Goal: Task Accomplishment & Management: Manage account settings

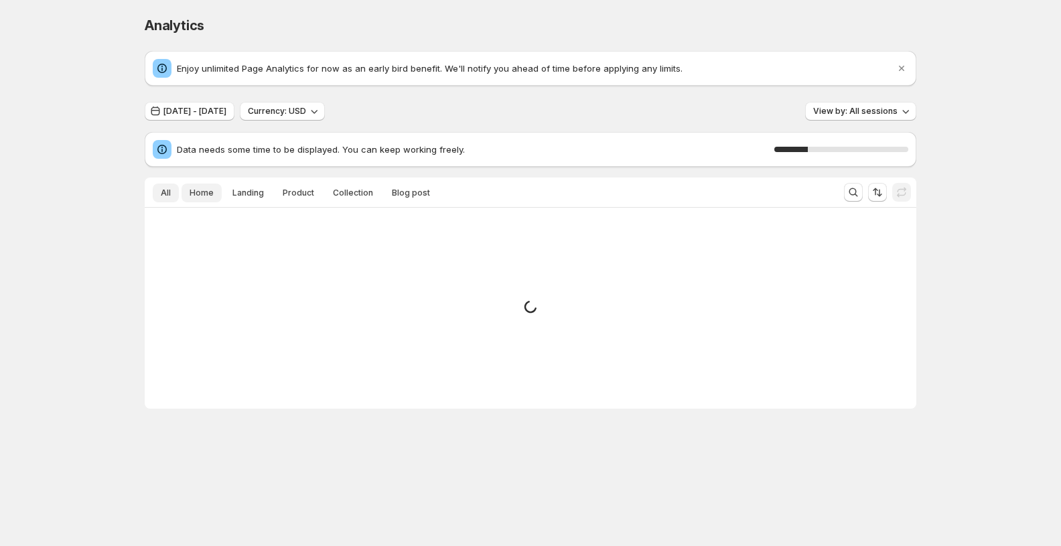
click at [196, 191] on span "Home" at bounding box center [202, 193] width 24 height 11
click at [168, 193] on span "All" at bounding box center [166, 193] width 10 height 11
click at [226, 110] on span "[DATE] - [DATE]" at bounding box center [194, 111] width 63 height 11
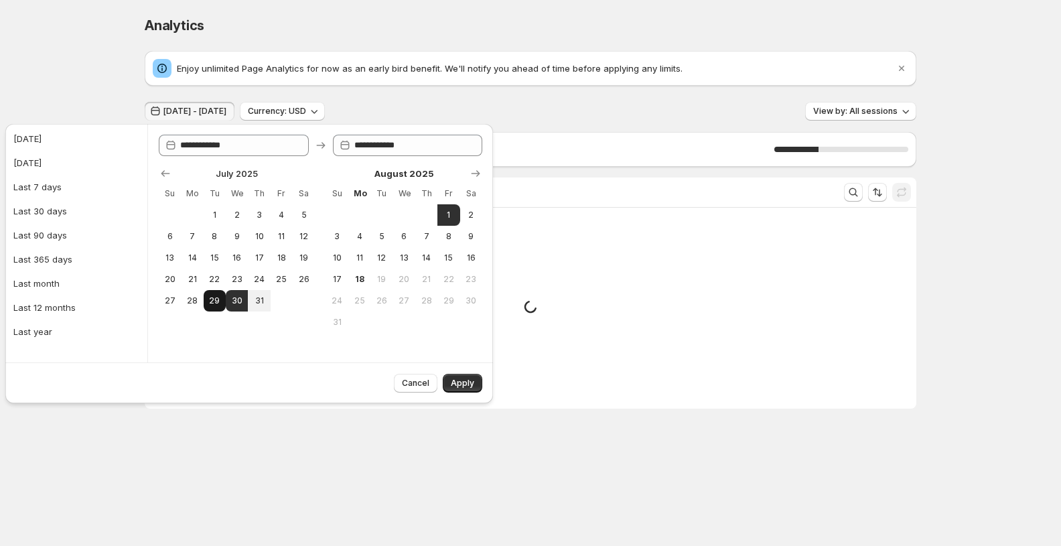
click at [215, 299] on span "29" at bounding box center [214, 300] width 11 height 11
type input "**********"
click at [476, 212] on span "2" at bounding box center [471, 215] width 11 height 11
type input "**********"
click at [472, 387] on span "Apply" at bounding box center [462, 383] width 23 height 11
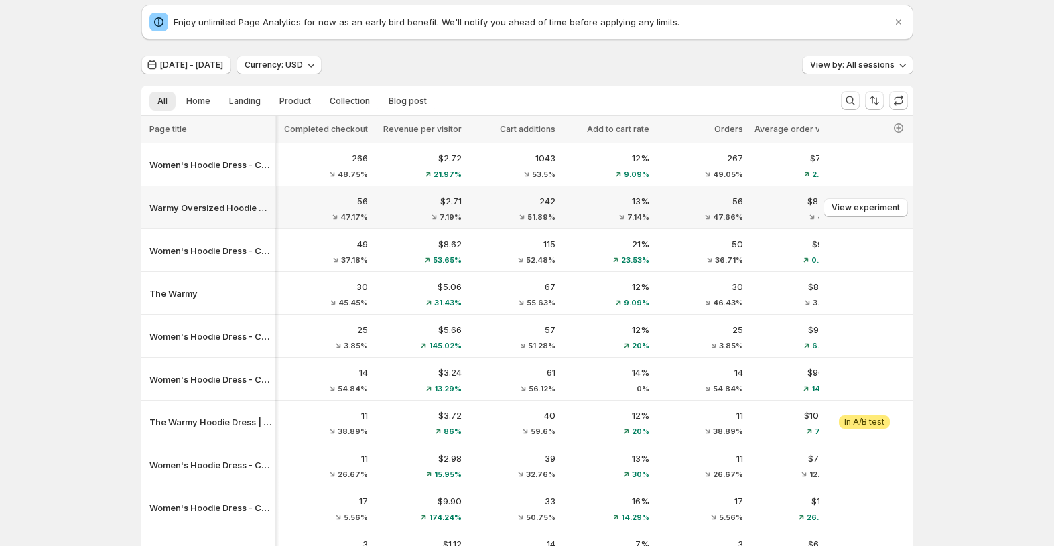
scroll to position [0, 1091]
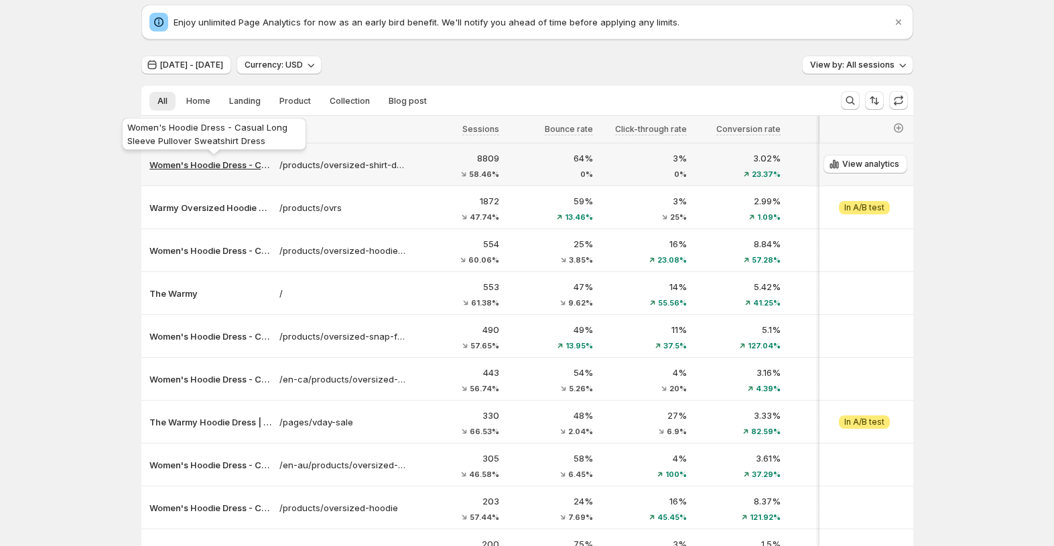
click at [244, 167] on p "Women's Hoodie Dress - Casual Long Sleeve Pullover Sweatshirt Dress" at bounding box center [210, 164] width 122 height 13
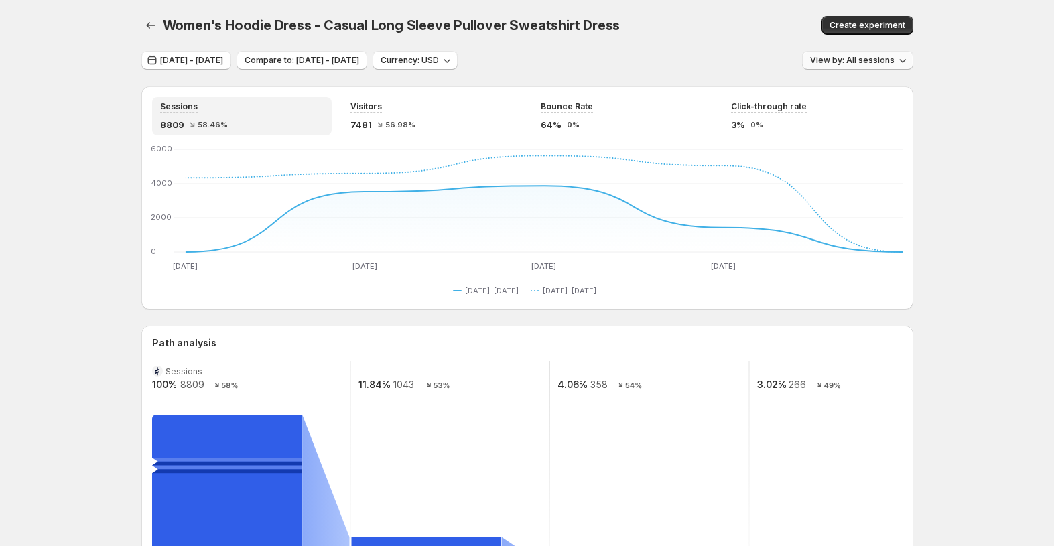
click at [884, 56] on span "View by: All sessions" at bounding box center [852, 60] width 84 height 11
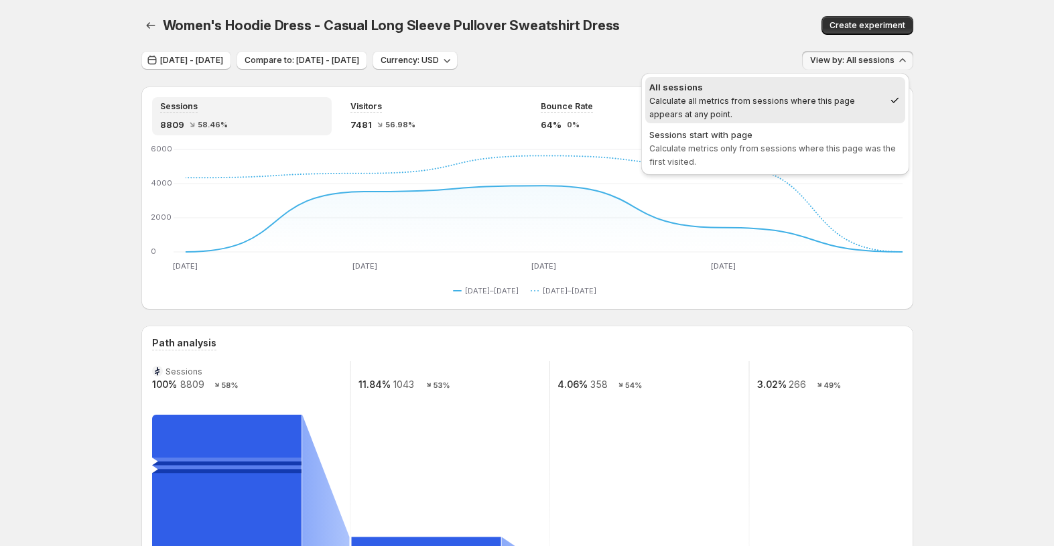
click at [756, 64] on div "[DATE] - [DATE] Compare to: [DATE] - [DATE] Currency: USD View by: All sessions" at bounding box center [527, 60] width 772 height 19
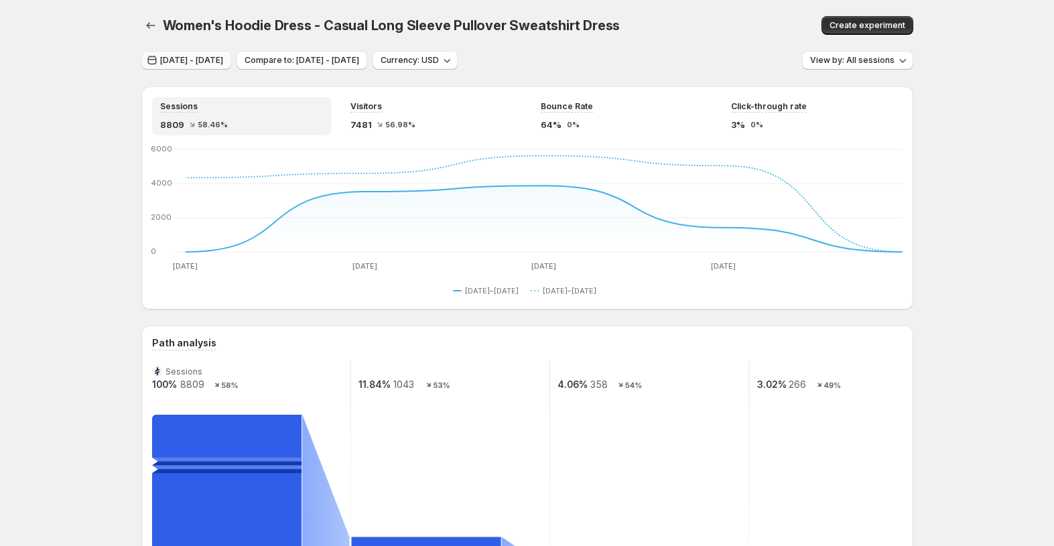
click at [203, 64] on span "[DATE] - [DATE]" at bounding box center [191, 60] width 63 height 11
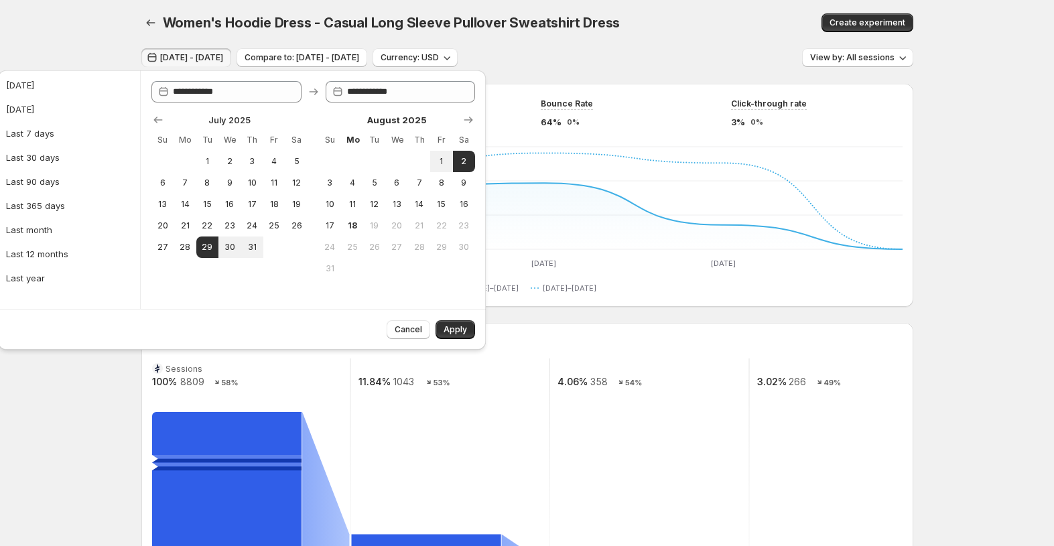
click at [599, 40] on div "Women's Hoodie Dress - Casual Long Sleeve Pullover Sweatshirt Dress. This page …" at bounding box center [527, 22] width 772 height 51
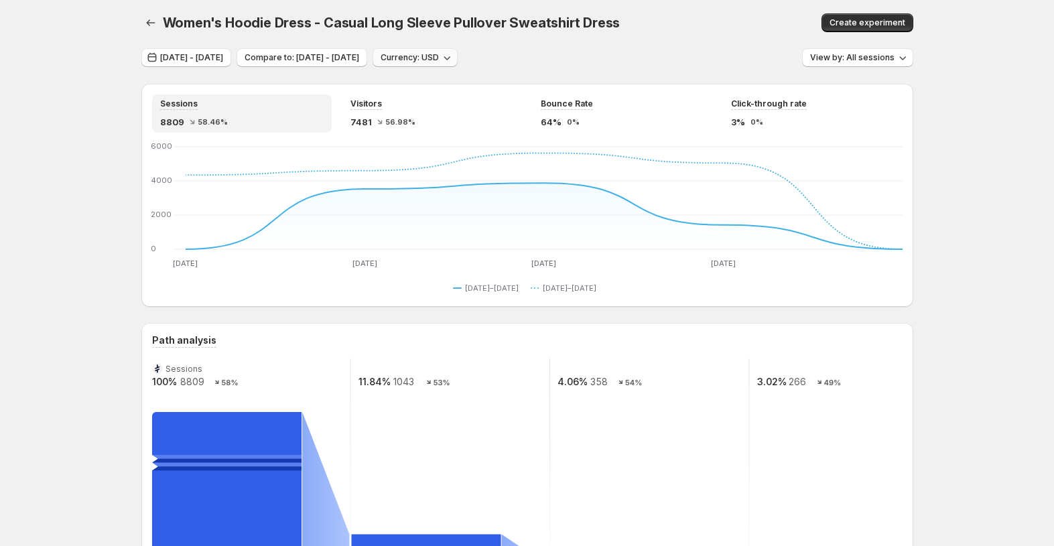
click at [458, 64] on button "Currency: USD" at bounding box center [414, 57] width 85 height 19
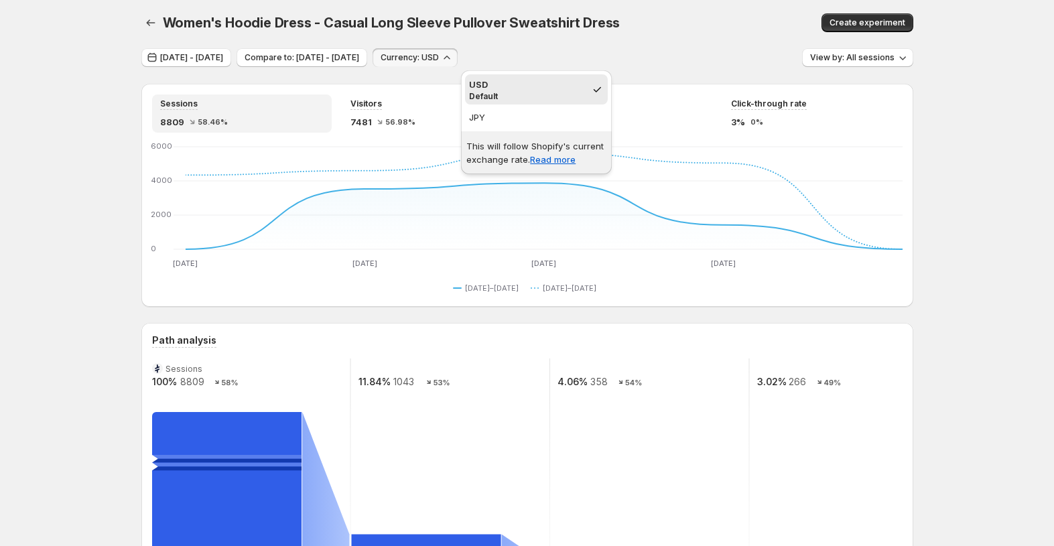
click at [631, 49] on div "[DATE] - [DATE] Compare to: [DATE] - [DATE] Currency: USD View by: All sessions" at bounding box center [527, 57] width 772 height 19
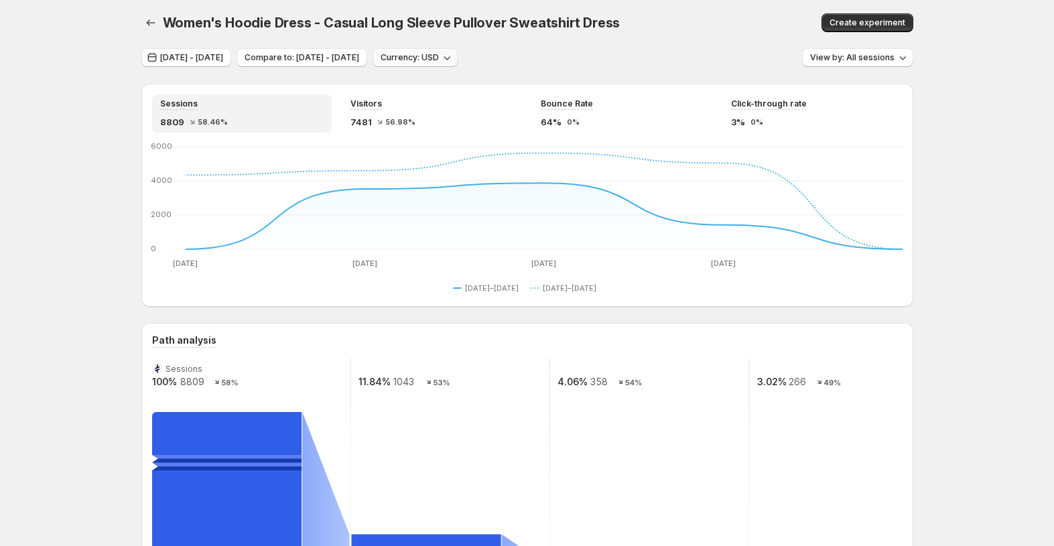
click at [458, 51] on button "Currency: USD" at bounding box center [414, 57] width 85 height 19
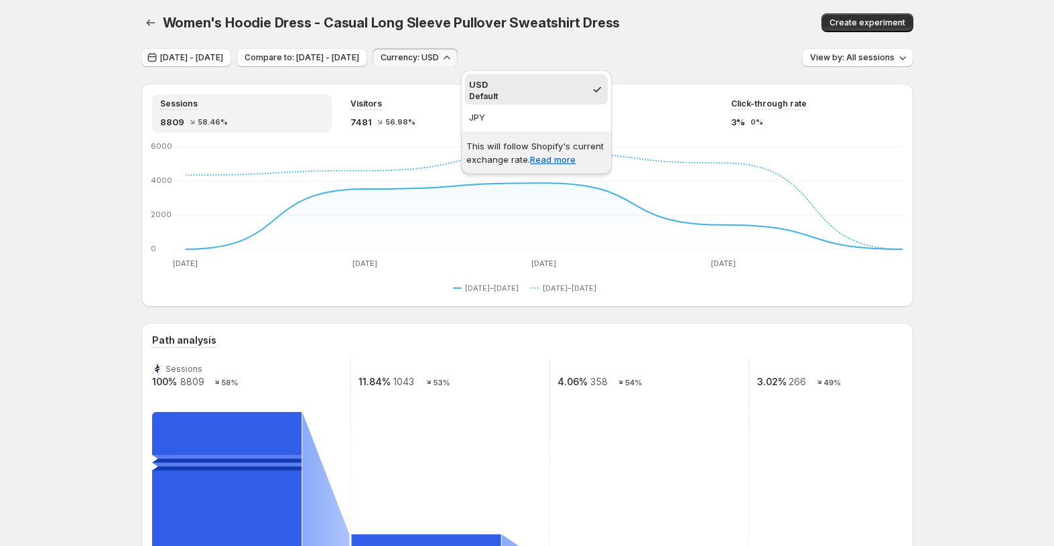
click at [690, 36] on div "Women's Hoodie Dress - Casual Long Sleeve Pullover Sweatshirt Dress. This page …" at bounding box center [527, 22] width 772 height 51
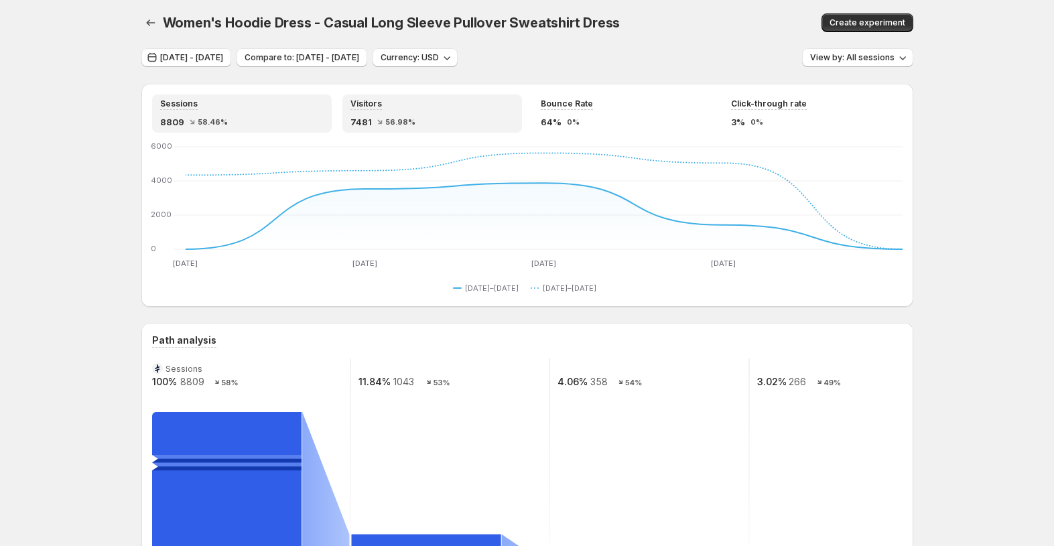
click at [411, 127] on div "7481 56.98%" at bounding box center [431, 121] width 163 height 13
click at [208, 124] on span "58.46%" at bounding box center [213, 122] width 30 height 8
click at [241, 118] on div "8809 58.46%" at bounding box center [241, 121] width 163 height 13
click at [232, 112] on div "Sessions 8809 58.46%" at bounding box center [241, 113] width 163 height 30
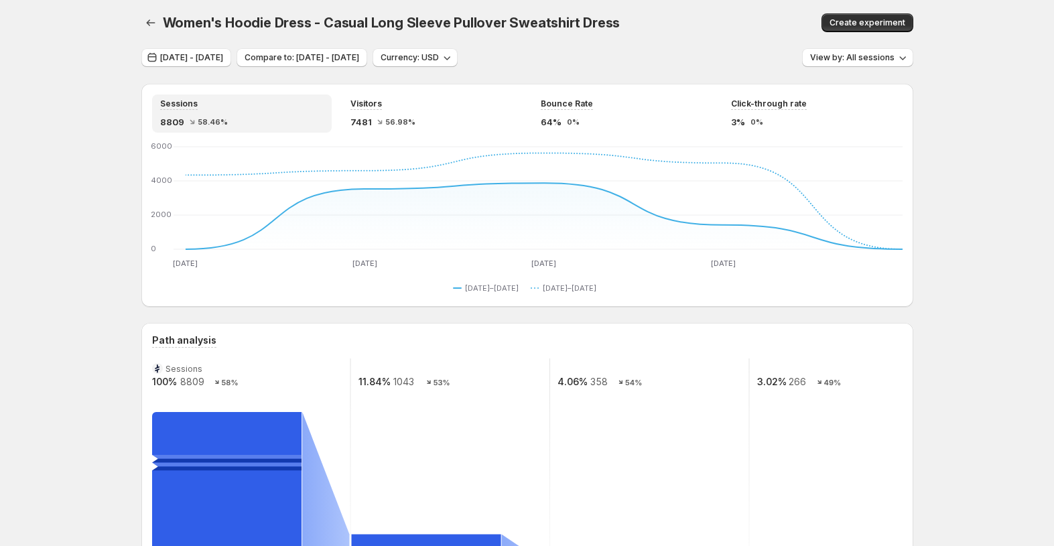
click at [234, 113] on div "Sessions 8809 58.46%" at bounding box center [241, 113] width 163 height 30
click at [247, 119] on div "8809 58.46%" at bounding box center [241, 121] width 163 height 13
click at [231, 50] on button "[DATE] - [DATE]" at bounding box center [186, 57] width 90 height 19
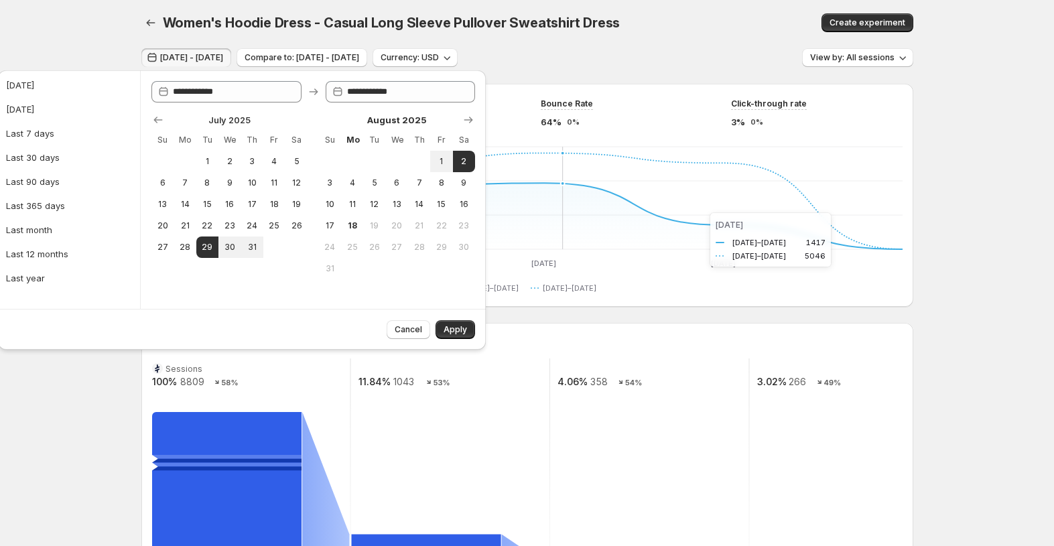
click at [724, 214] on icon "[DATE] [DATE] [DATE] [DATE] [DATE] [DATE] [DATE] [DATE] 1 0 2000 4000 6000 [DAT…" at bounding box center [527, 206] width 750 height 126
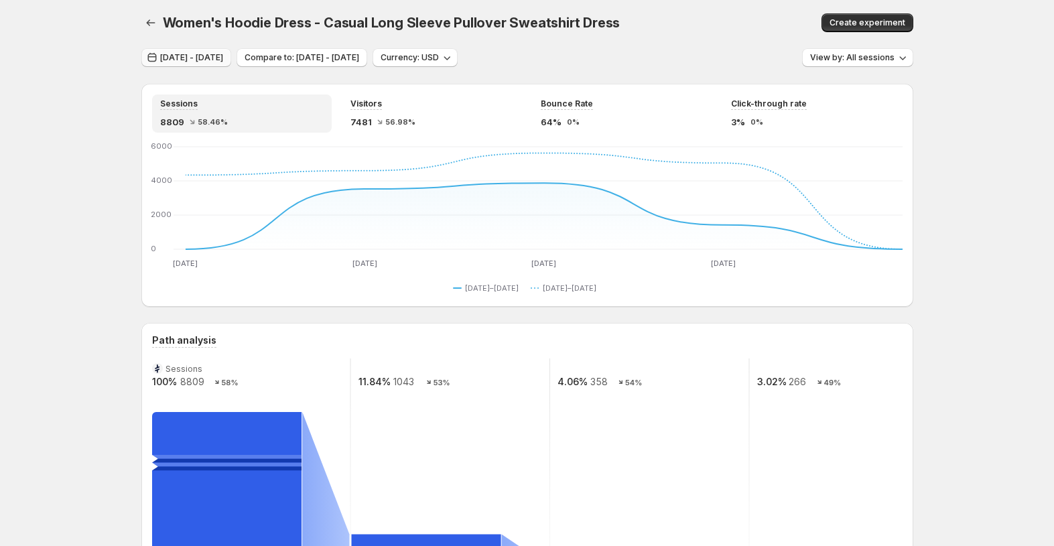
click at [223, 62] on span "[DATE] - [DATE]" at bounding box center [191, 57] width 63 height 11
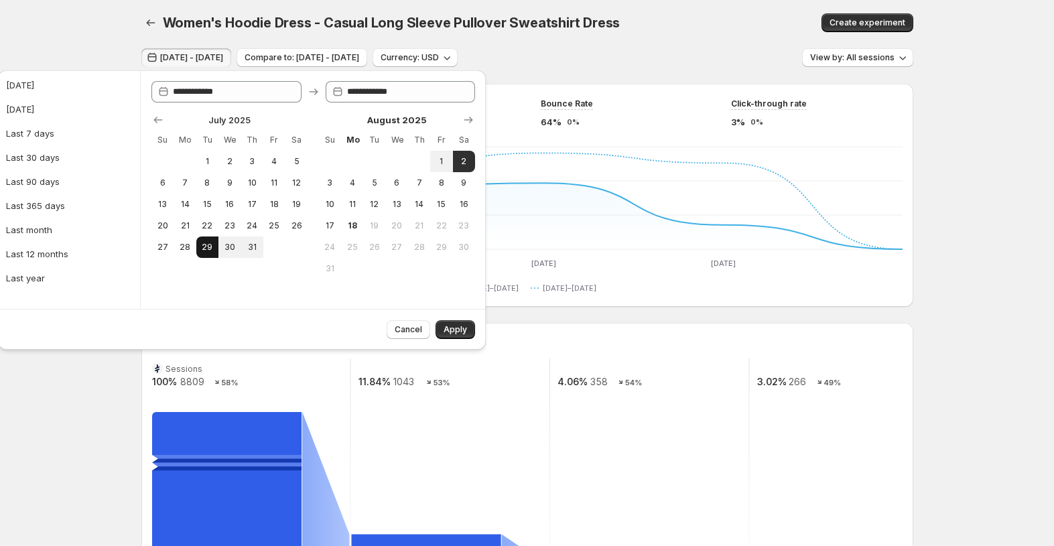
click at [209, 245] on span "29" at bounding box center [207, 247] width 11 height 11
click at [254, 251] on span "31" at bounding box center [251, 247] width 11 height 11
type input "**********"
click at [464, 330] on span "Apply" at bounding box center [454, 329] width 23 height 11
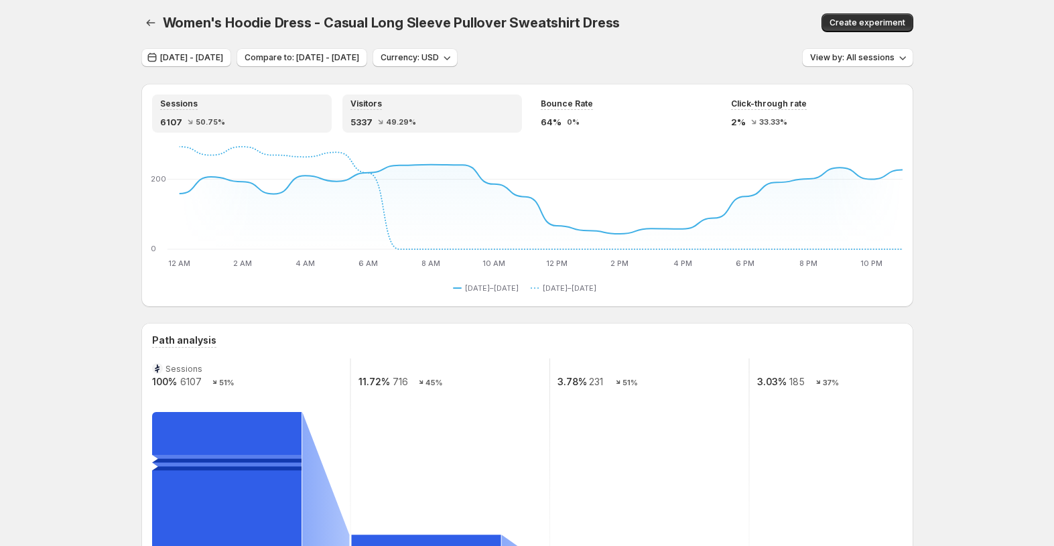
click at [413, 123] on span "49.29%" at bounding box center [401, 122] width 30 height 8
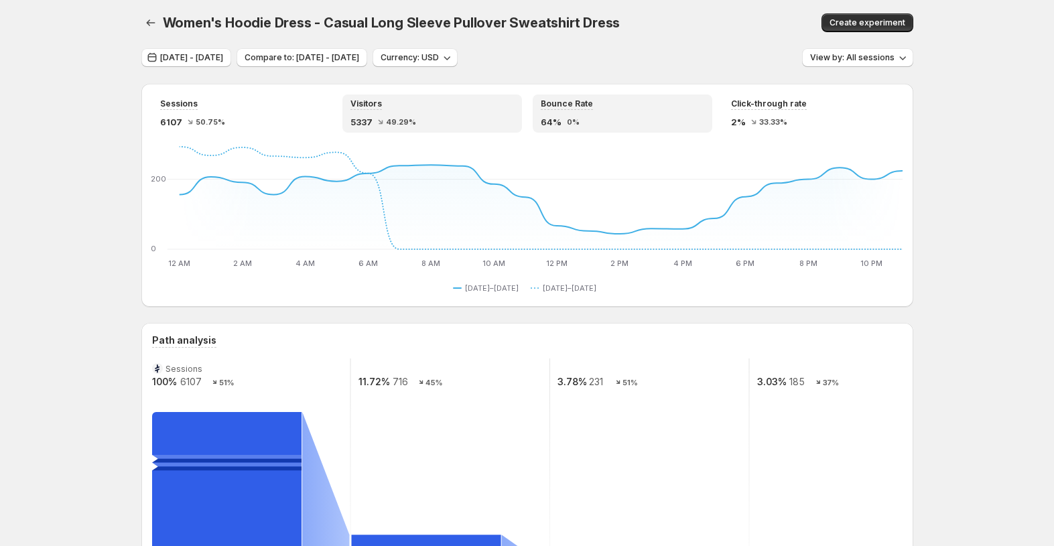
click at [587, 123] on div "64% 0%" at bounding box center [622, 121] width 163 height 13
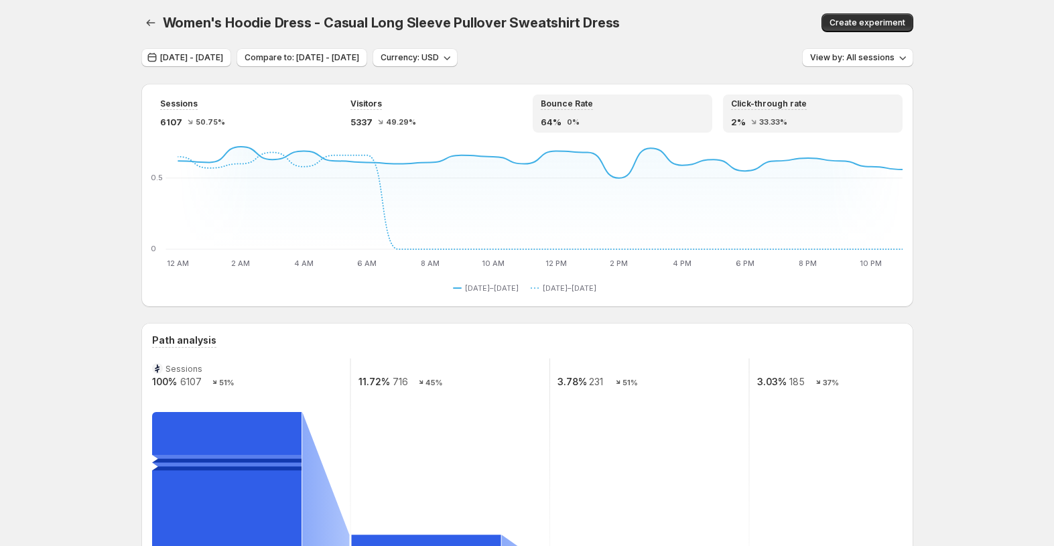
click at [821, 122] on div "2% 33.33%" at bounding box center [812, 121] width 163 height 13
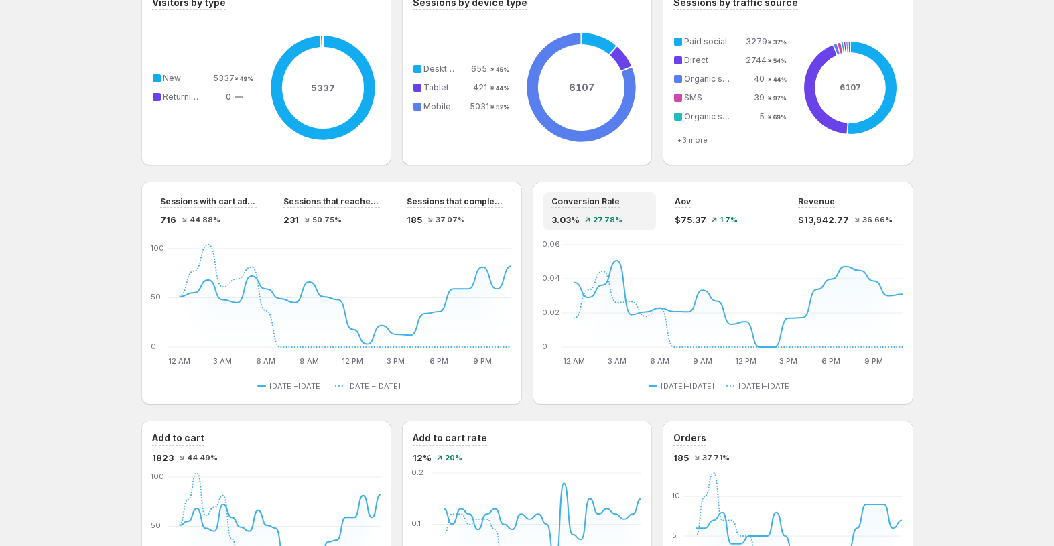
scroll to position [930, 0]
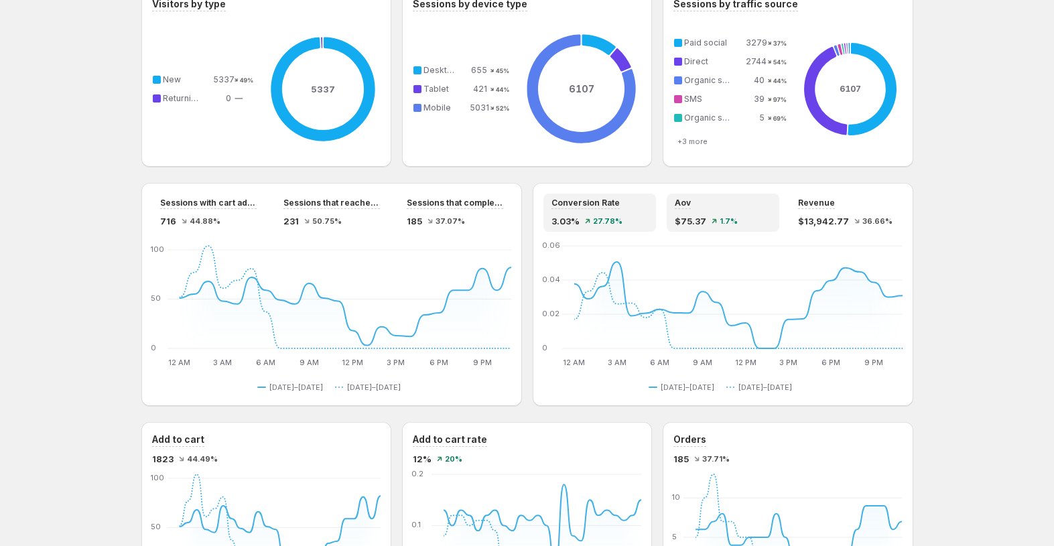
click at [726, 226] on div "$75.37 1.7%" at bounding box center [723, 220] width 96 height 13
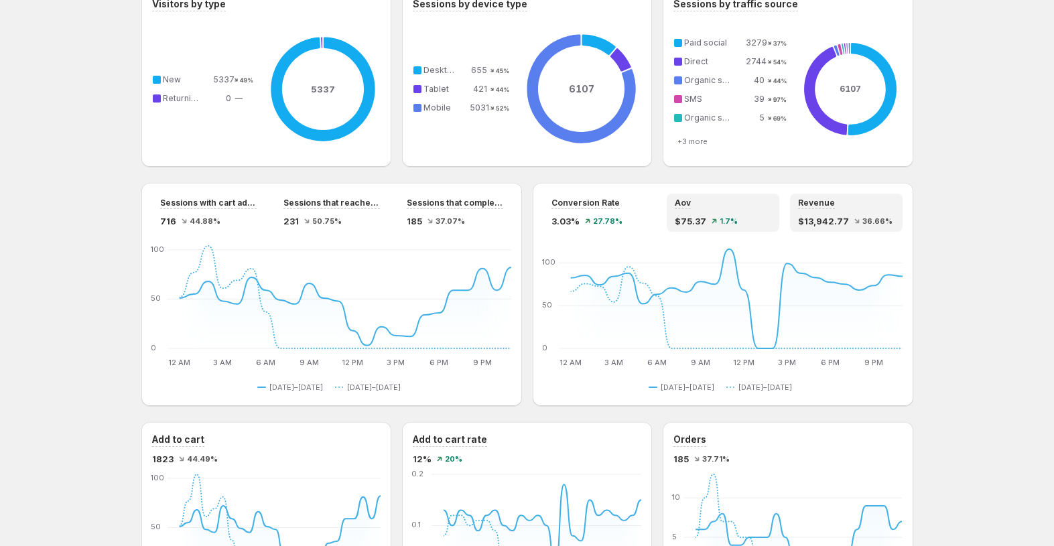
click at [837, 226] on span "$13,942.77" at bounding box center [823, 220] width 51 height 13
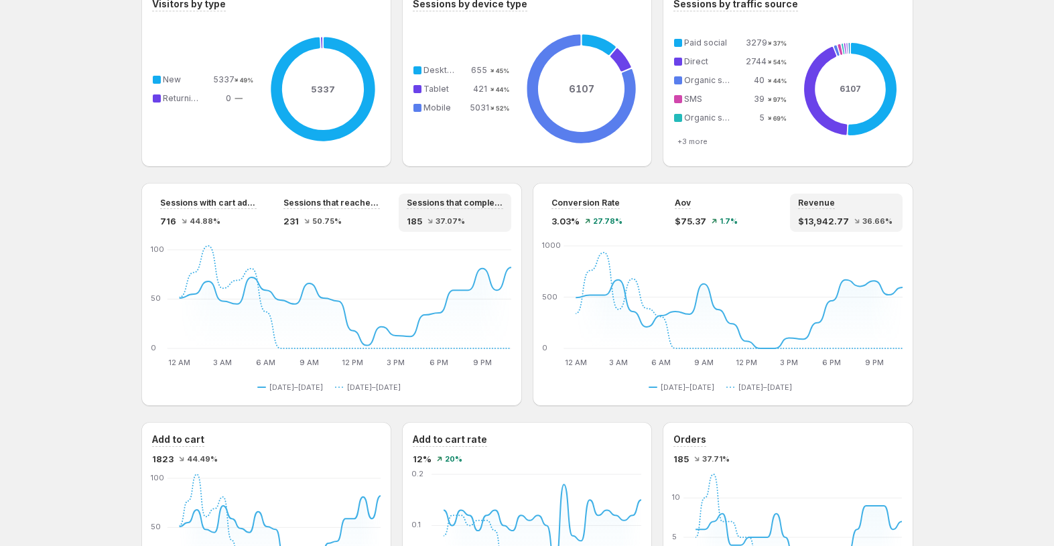
click at [480, 226] on div "185 37.07%" at bounding box center [455, 220] width 96 height 13
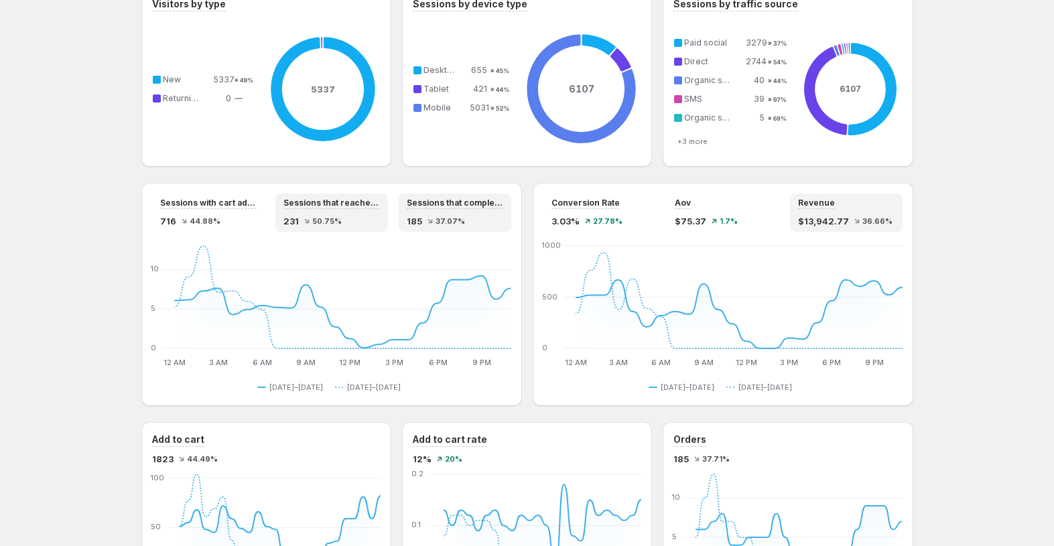
click at [288, 222] on span "231" at bounding box center [290, 220] width 15 height 13
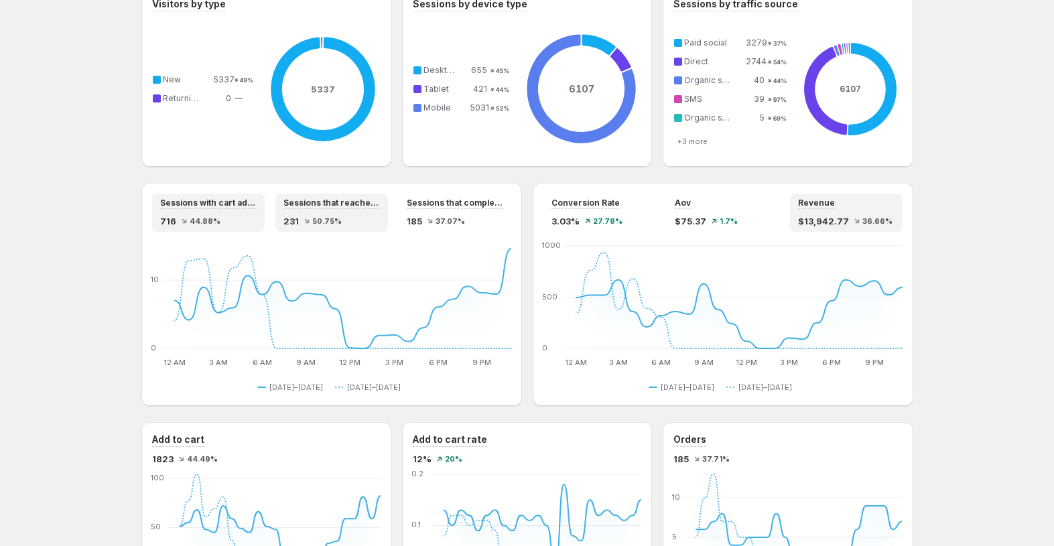
click at [206, 223] on span "44.88%" at bounding box center [205, 221] width 31 height 8
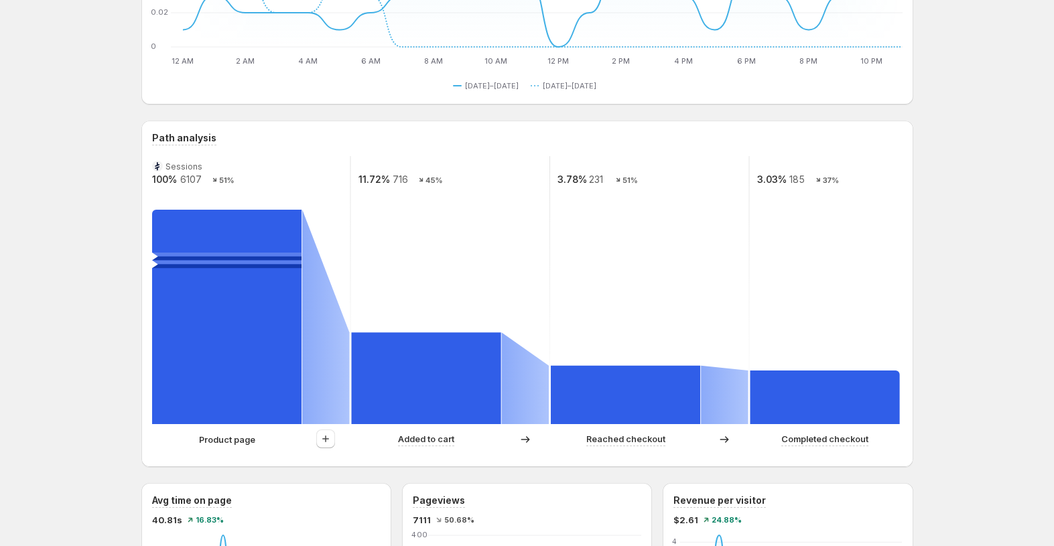
scroll to position [210, 0]
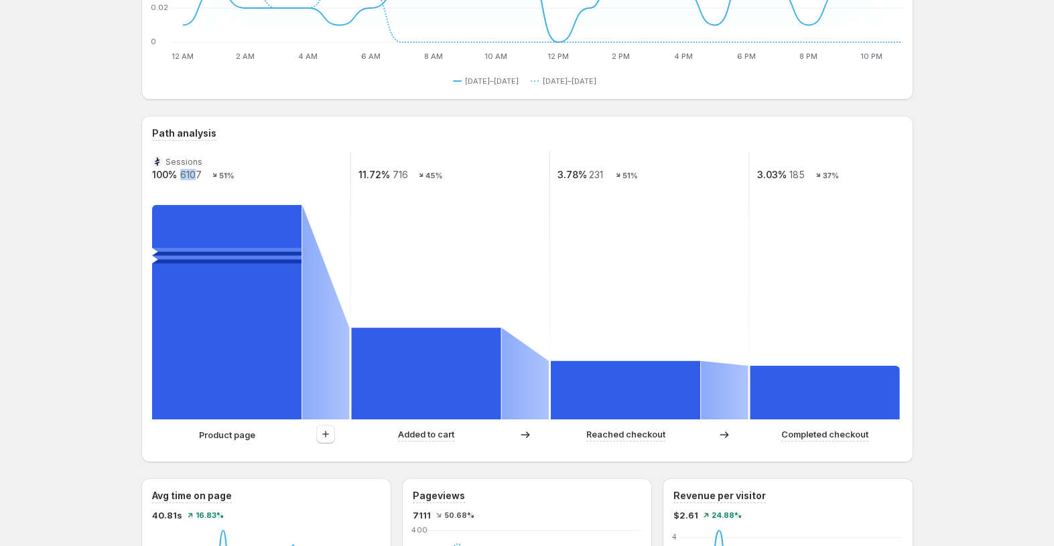
drag, startPoint x: 184, startPoint y: 175, endPoint x: 200, endPoint y: 174, distance: 16.8
click at [200, 174] on text "6107" at bounding box center [190, 174] width 21 height 11
drag, startPoint x: 396, startPoint y: 174, endPoint x: 413, endPoint y: 173, distance: 16.8
click at [413, 173] on g "Sessions 100% 6107 51% 11.72% 716 45% 3.78% 231 51% 3.03% 185 37%" at bounding box center [550, 285] width 799 height 268
click at [380, 186] on rect at bounding box center [450, 285] width 201 height 268
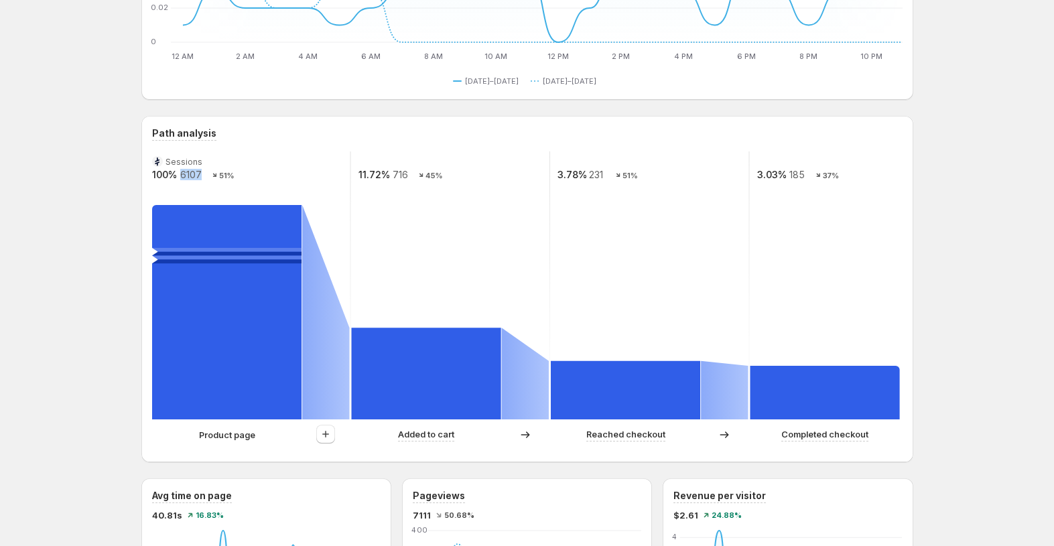
drag, startPoint x: 184, startPoint y: 175, endPoint x: 202, endPoint y: 177, distance: 18.2
click at [201, 177] on text "6107" at bounding box center [190, 174] width 21 height 11
drag, startPoint x: 397, startPoint y: 176, endPoint x: 411, endPoint y: 174, distance: 15.0
click at [411, 174] on g "Sessions 100% 6107 51% 11.72% 716 45% 3.78% 231 51% 3.03% 185 37%" at bounding box center [550, 285] width 799 height 268
drag, startPoint x: 594, startPoint y: 176, endPoint x: 604, endPoint y: 176, distance: 10.0
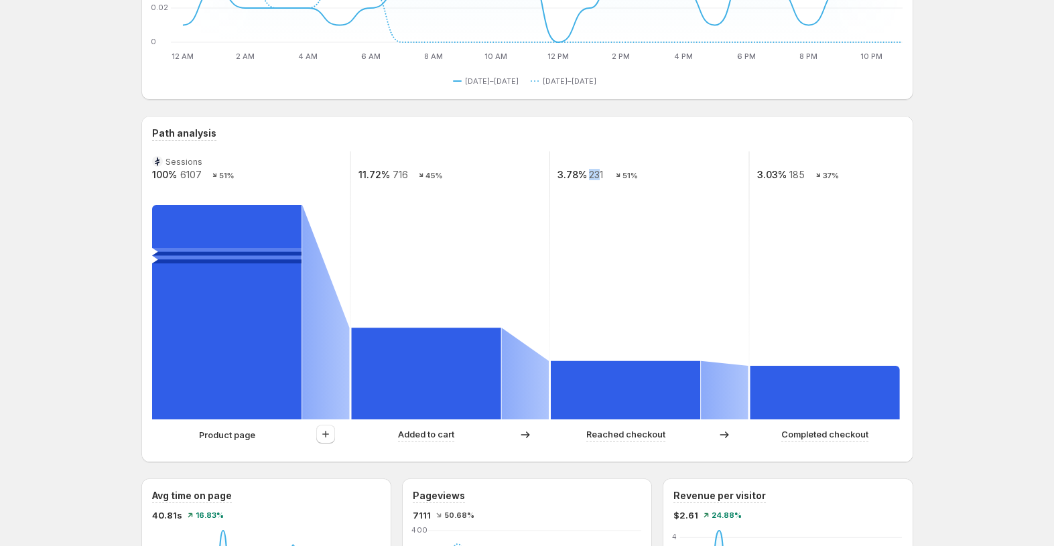
click at [603, 176] on text "231" at bounding box center [596, 174] width 14 height 11
drag, startPoint x: 397, startPoint y: 175, endPoint x: 413, endPoint y: 174, distance: 15.5
click at [413, 174] on g "Sessions 100% 6107 51% 11.72% 716 45% 3.78% 231 51% 3.03% 185 37%" at bounding box center [550, 285] width 799 height 268
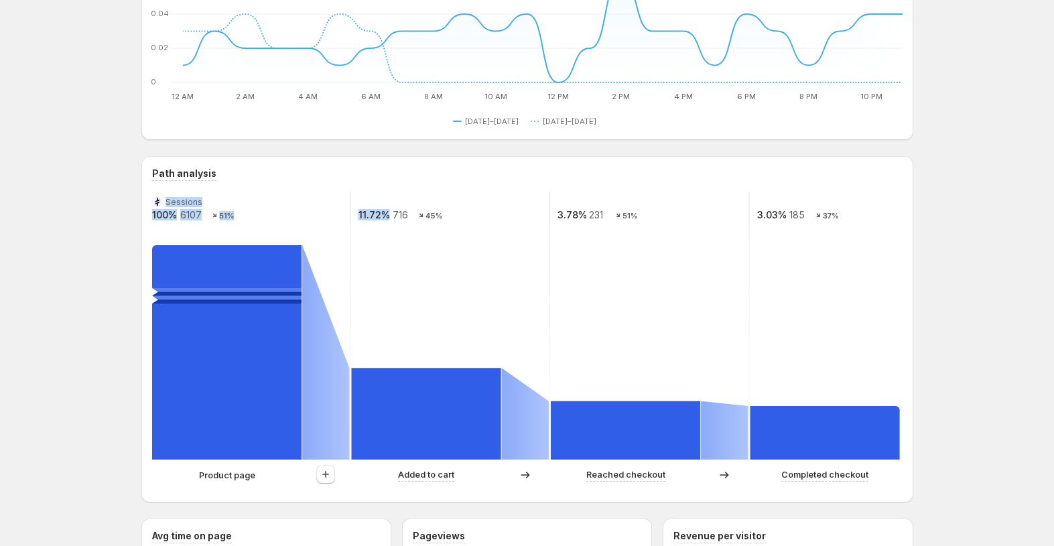
scroll to position [159, 0]
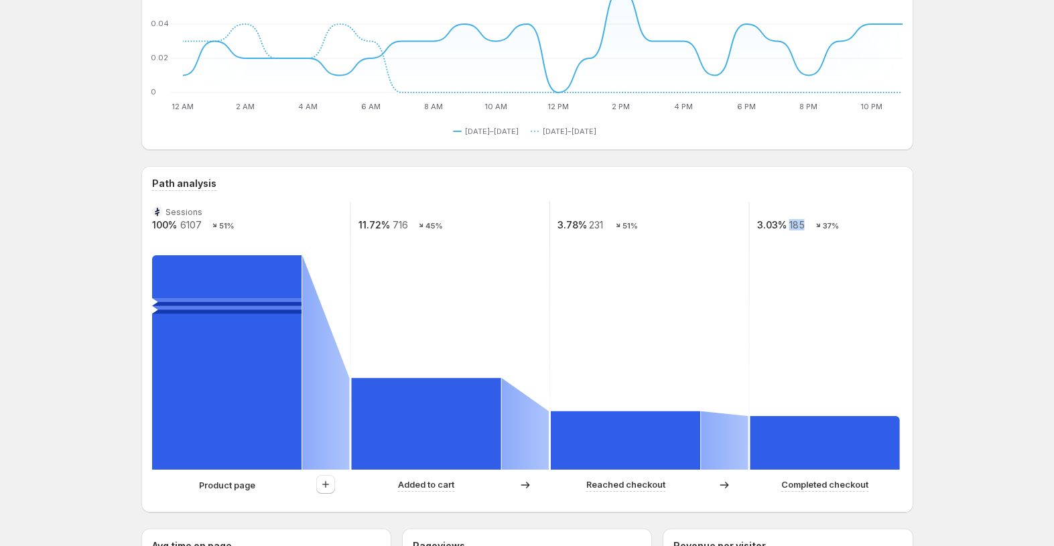
drag, startPoint x: 793, startPoint y: 226, endPoint x: 805, endPoint y: 226, distance: 12.1
click at [804, 226] on text "185" at bounding box center [795, 224] width 15 height 11
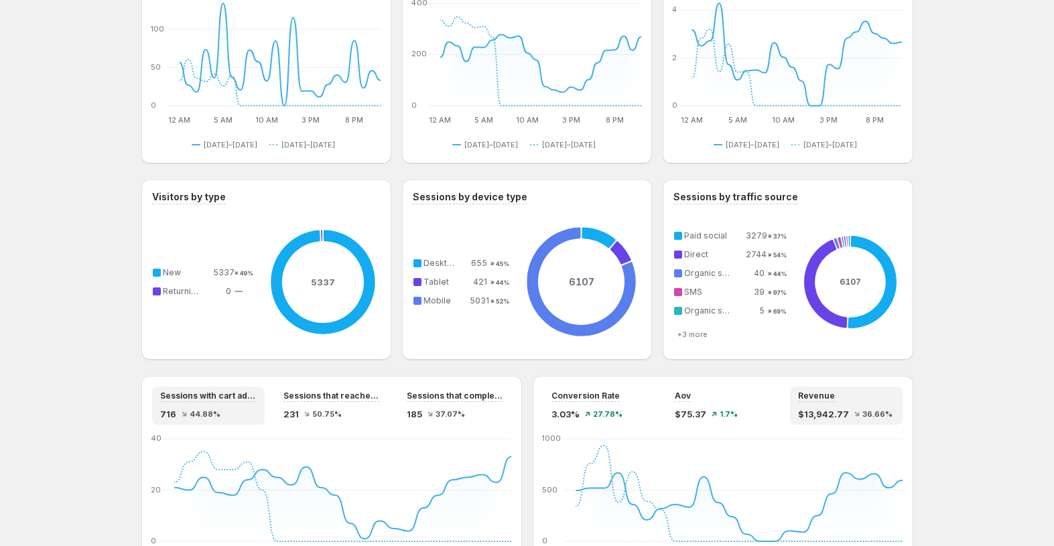
scroll to position [738, 0]
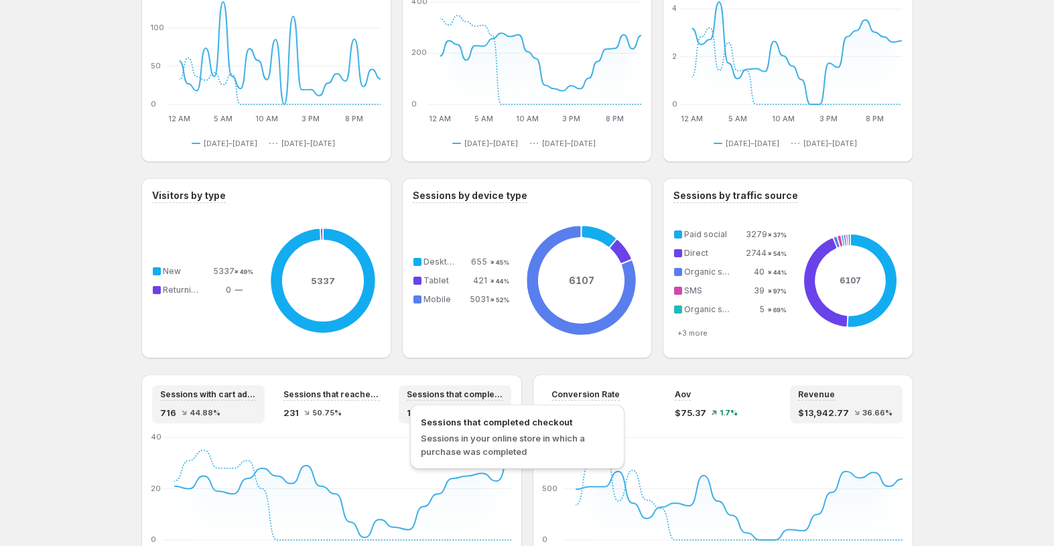
click at [486, 398] on span "Sessions that completed checkout" at bounding box center [455, 394] width 96 height 11
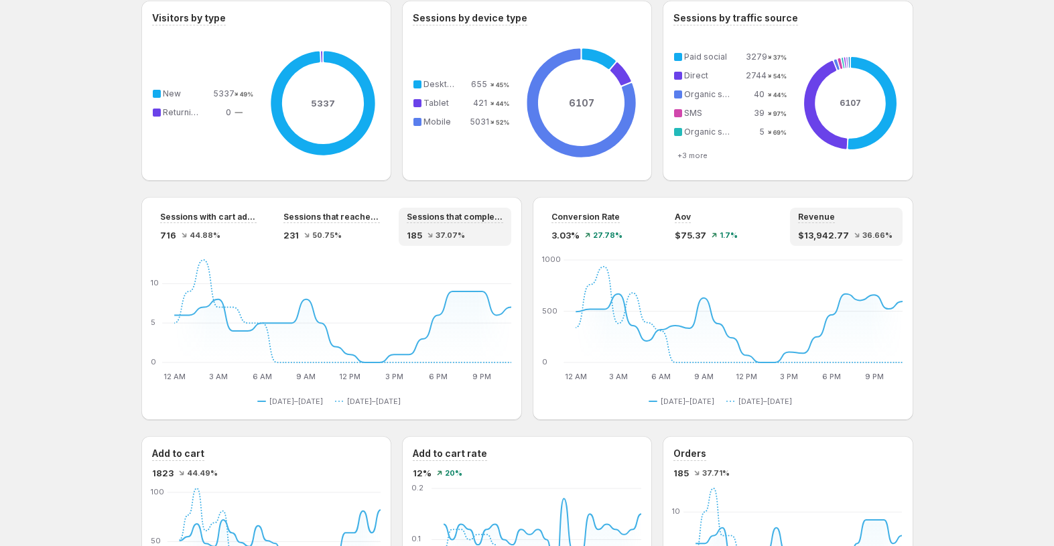
scroll to position [918, 0]
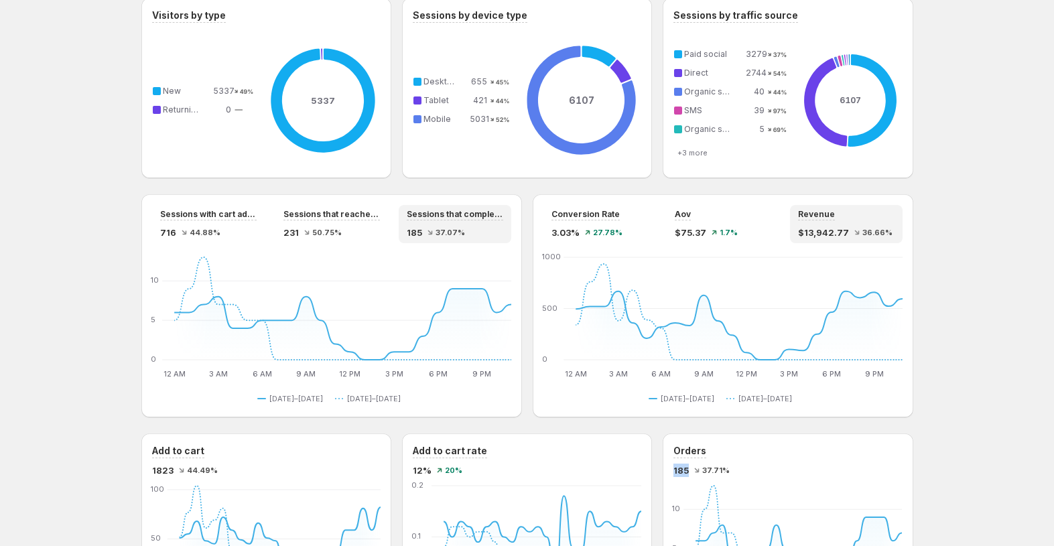
click at [690, 474] on div "Orders 185 37.71% 12 AM 12 AM 5 AM 5 AM 10 AM 10 AM 3 PM 3 PM 8 PM 8 PM 0 5 10 …" at bounding box center [788, 539] width 250 height 212
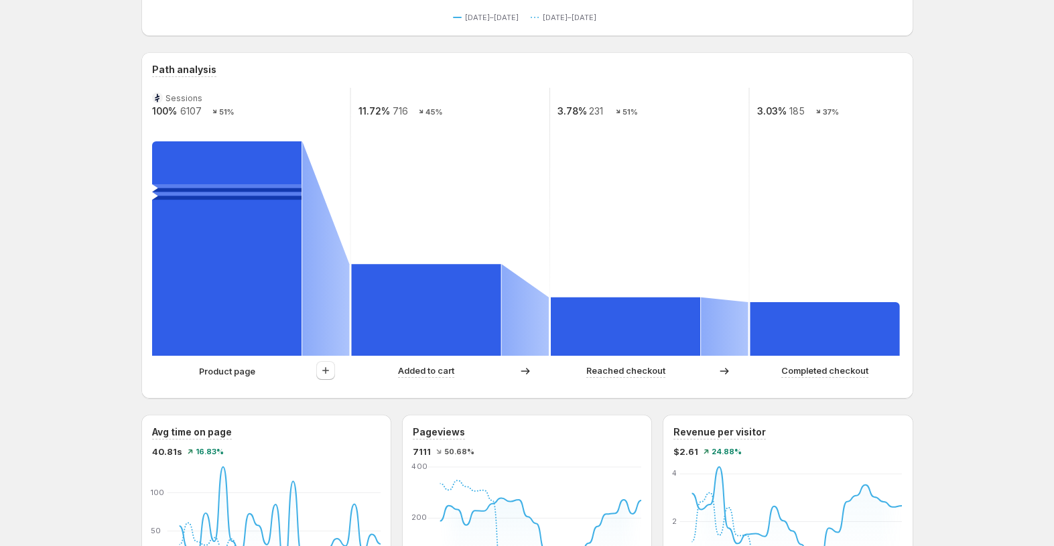
scroll to position [0, 0]
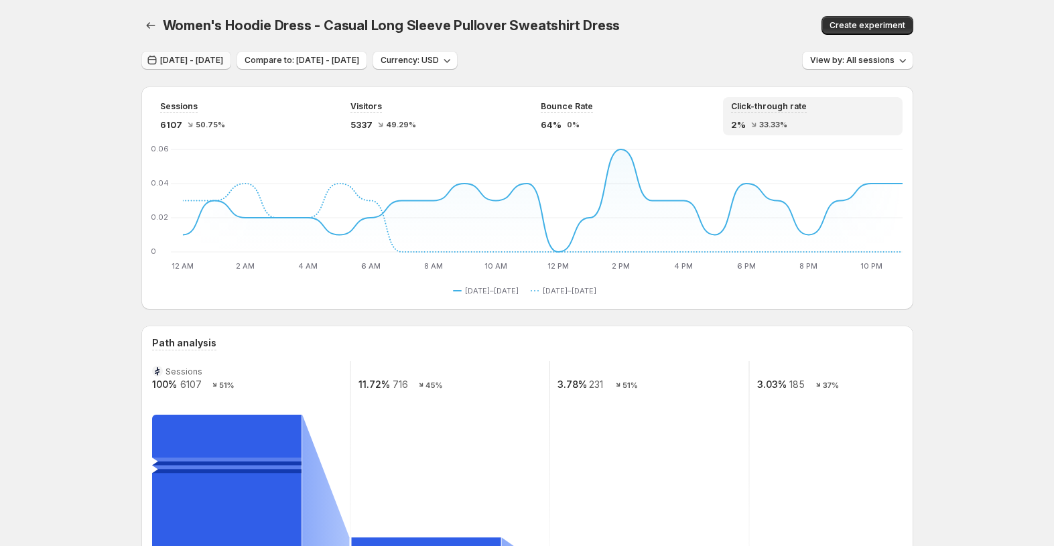
click at [184, 68] on button "[DATE] - [DATE]" at bounding box center [186, 60] width 90 height 19
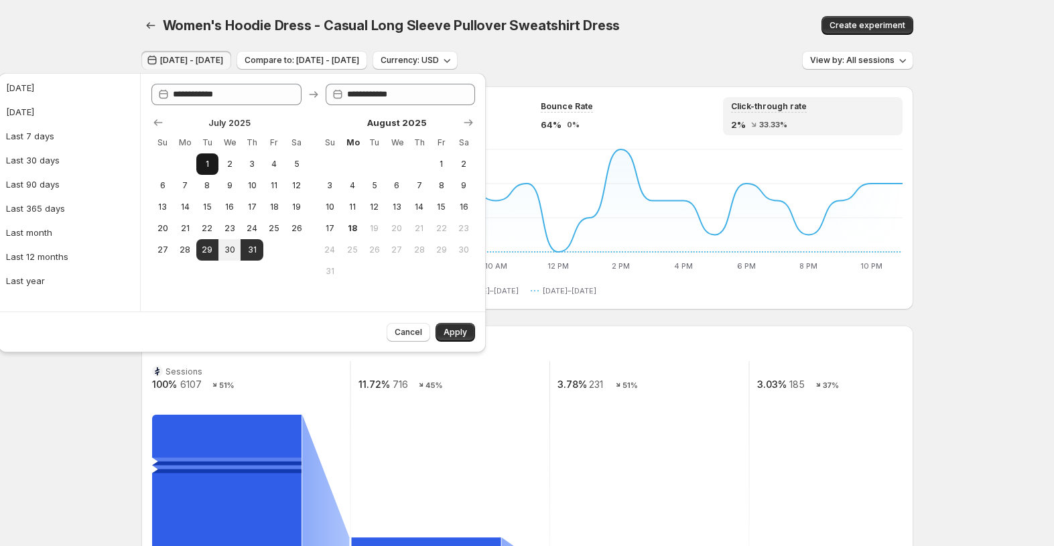
click at [209, 157] on button "1" at bounding box center [207, 163] width 22 height 21
type input "**********"
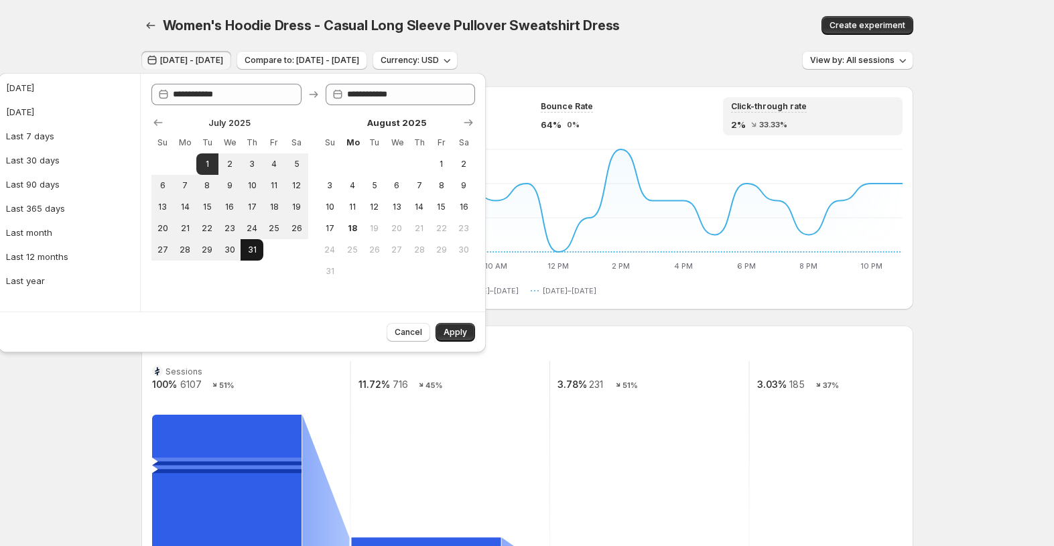
click at [253, 249] on span "31" at bounding box center [251, 250] width 11 height 11
type input "**********"
click at [457, 330] on span "Apply" at bounding box center [454, 332] width 23 height 11
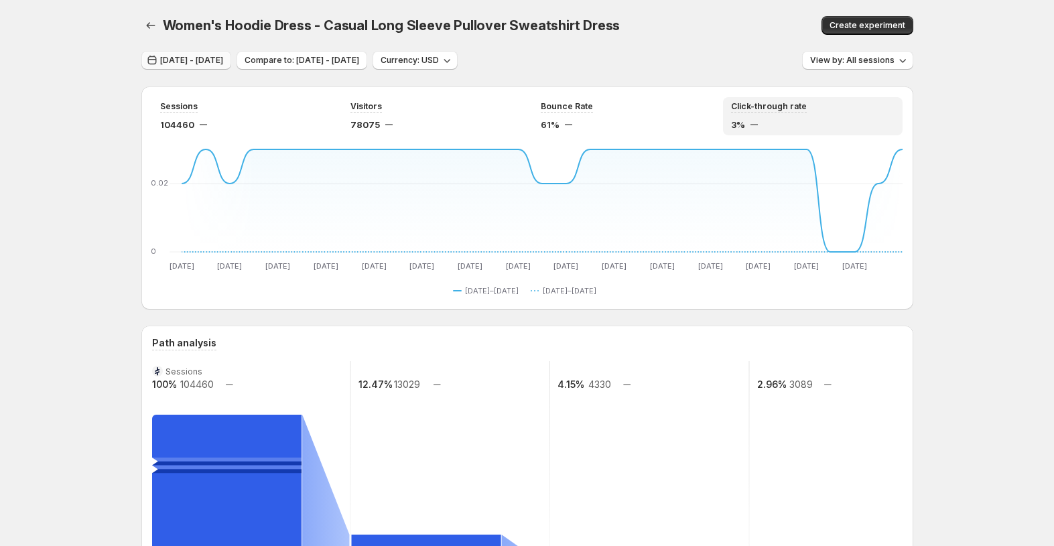
click at [223, 60] on span "[DATE] - [DATE]" at bounding box center [191, 60] width 63 height 11
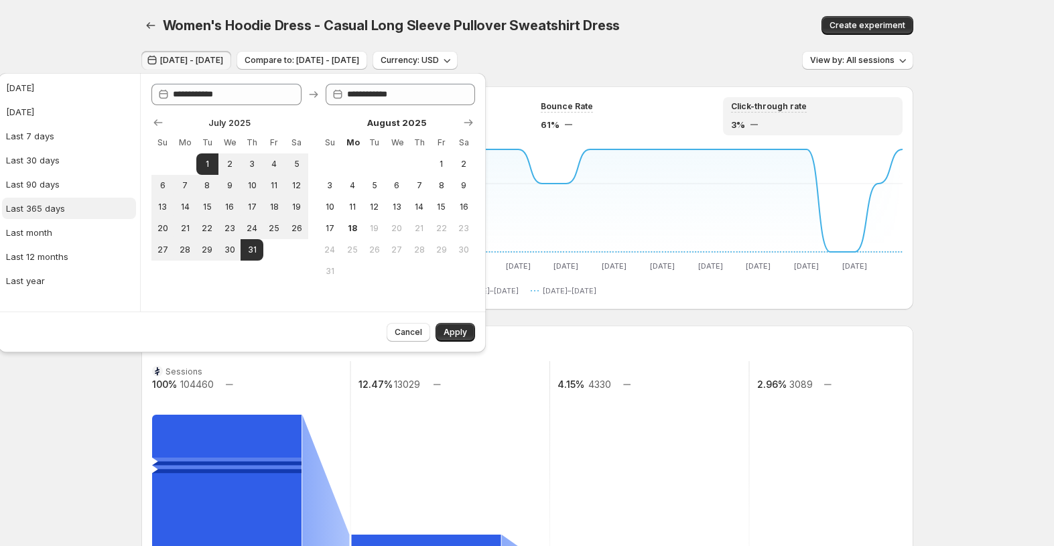
click at [78, 214] on button "Last 365 days" at bounding box center [69, 208] width 134 height 21
type input "**********"
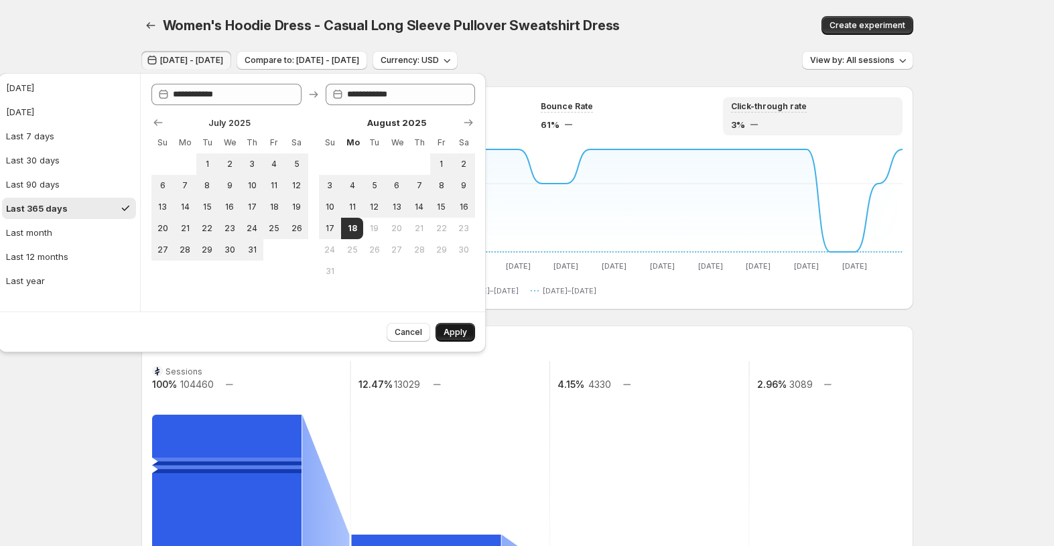
click at [454, 328] on span "Apply" at bounding box center [454, 332] width 23 height 11
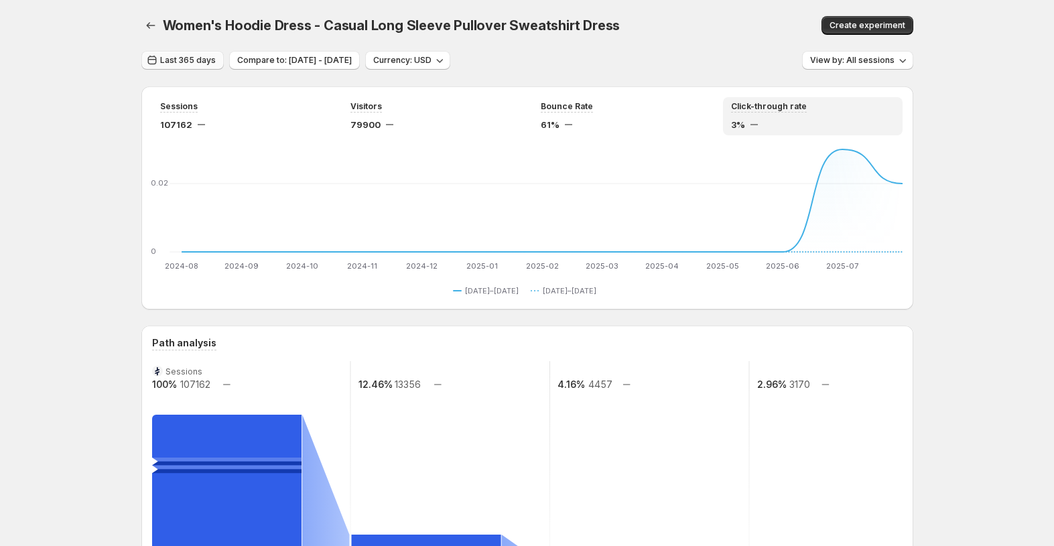
click at [203, 64] on span "Last 365 days" at bounding box center [188, 60] width 56 height 11
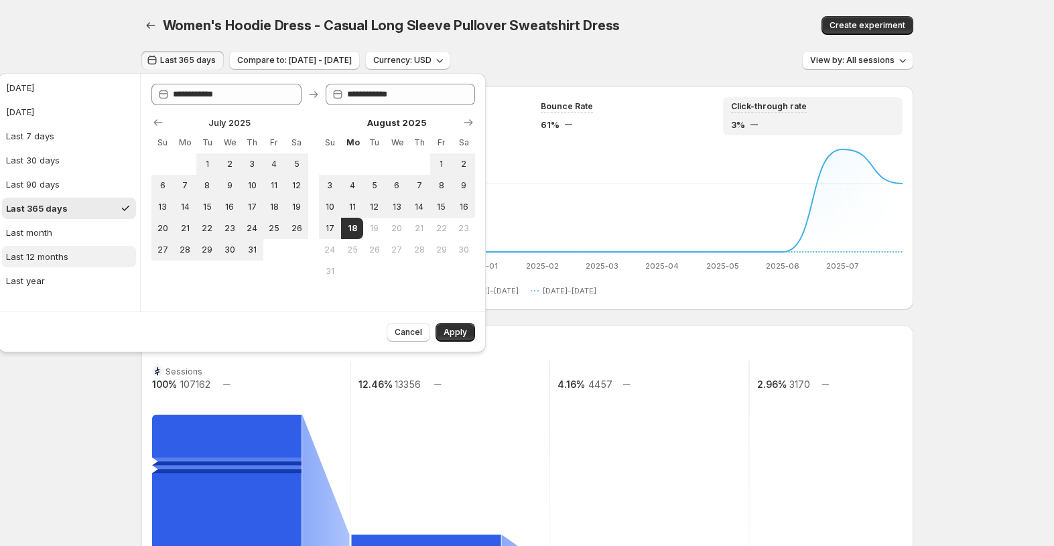
click at [80, 260] on button "Last 12 months" at bounding box center [69, 256] width 134 height 21
type input "**********"
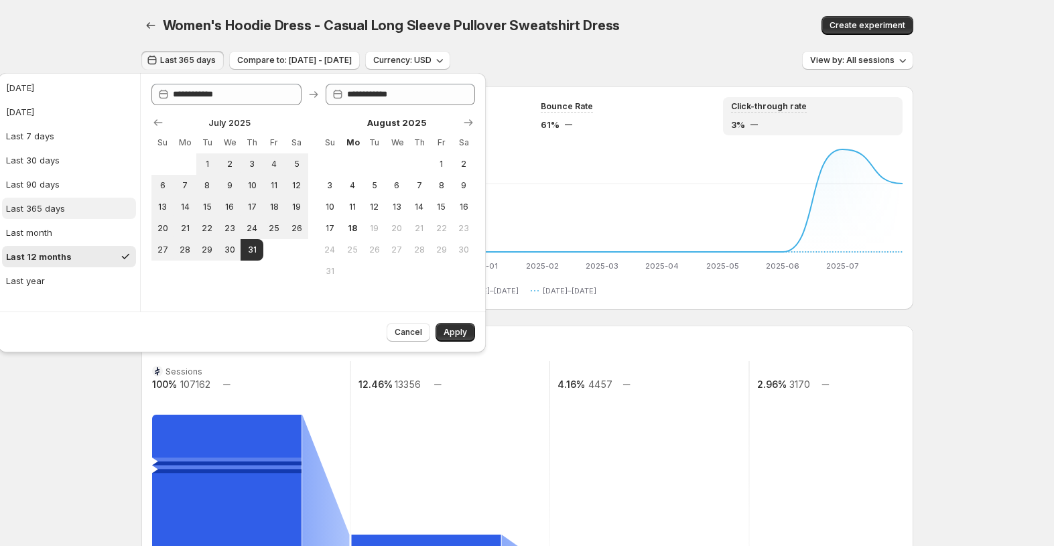
click at [72, 208] on button "Last 365 days" at bounding box center [69, 208] width 134 height 21
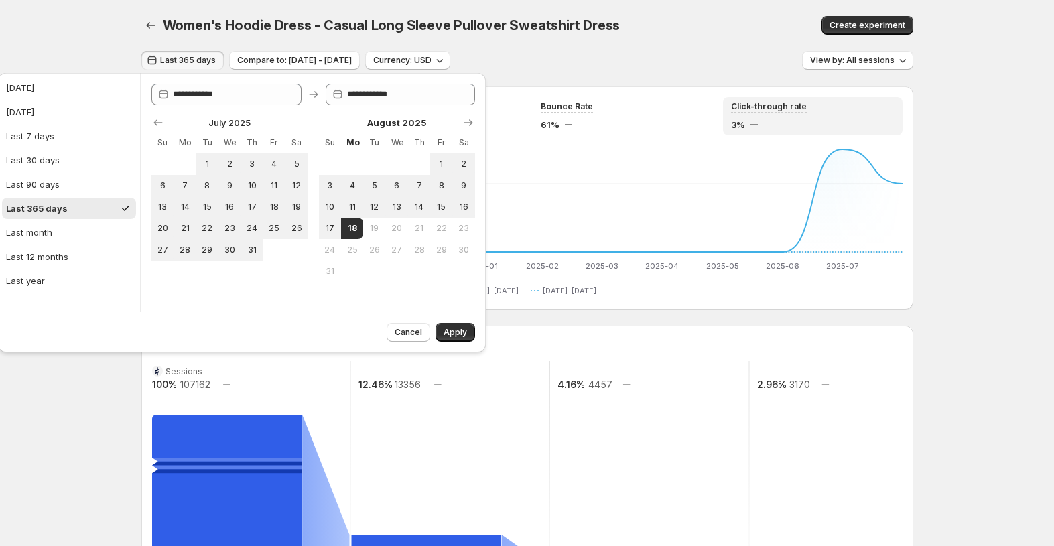
type input "**********"
click at [92, 243] on button "Last month" at bounding box center [69, 232] width 134 height 21
type input "**********"
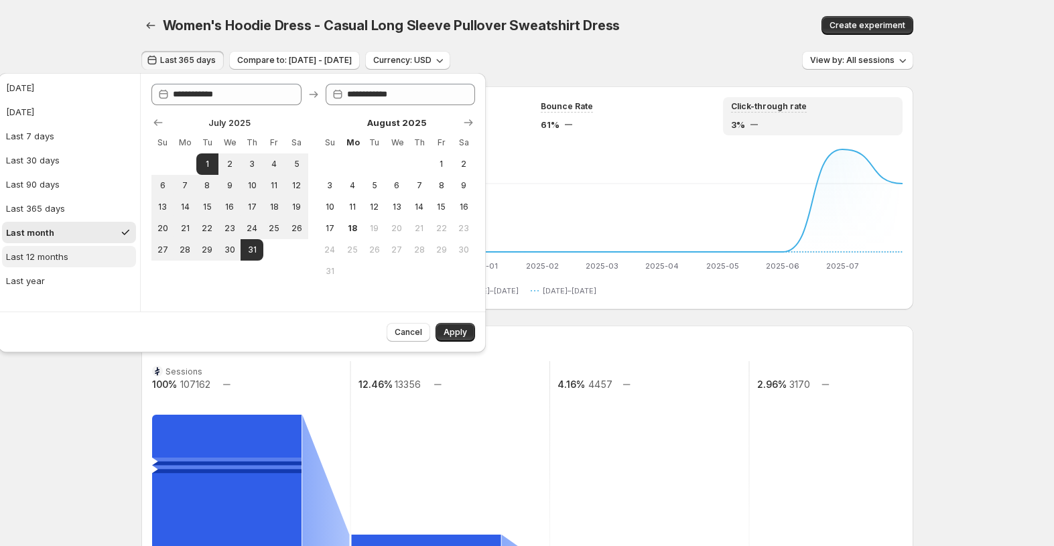
click at [66, 258] on div "Last 12 months" at bounding box center [37, 256] width 62 height 13
click at [50, 280] on button "Last year" at bounding box center [69, 280] width 134 height 21
type input "**********"
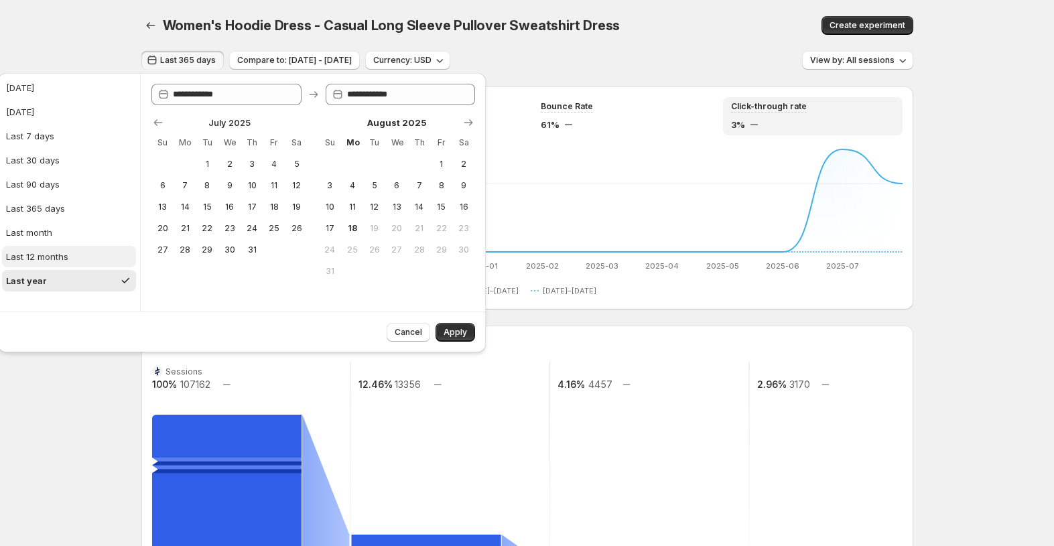
click at [75, 253] on button "Last 12 months" at bounding box center [69, 256] width 134 height 21
type input "**********"
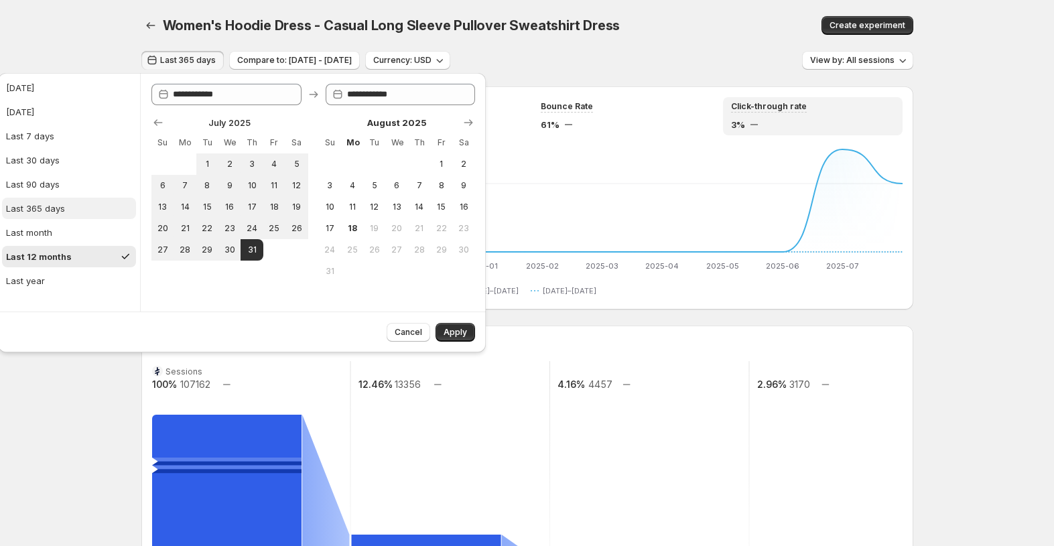
click at [60, 198] on button "Last 365 days" at bounding box center [69, 208] width 134 height 21
type input "**********"
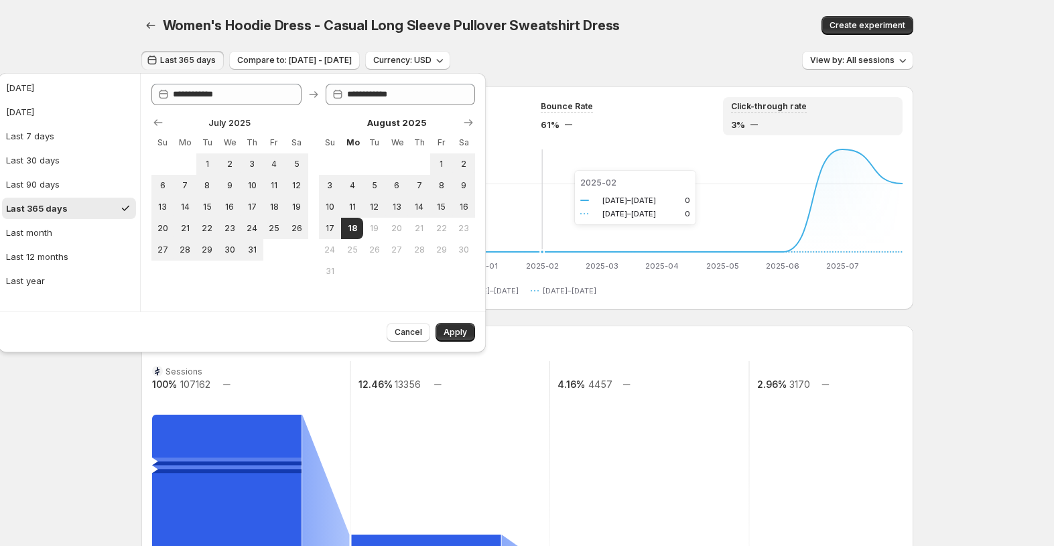
click at [610, 192] on icon "2024-08 2024-08 2024-09 2024-09 2024-10 2024-10 2024-11 2024-11 2024-12 2024-12…" at bounding box center [527, 209] width 750 height 126
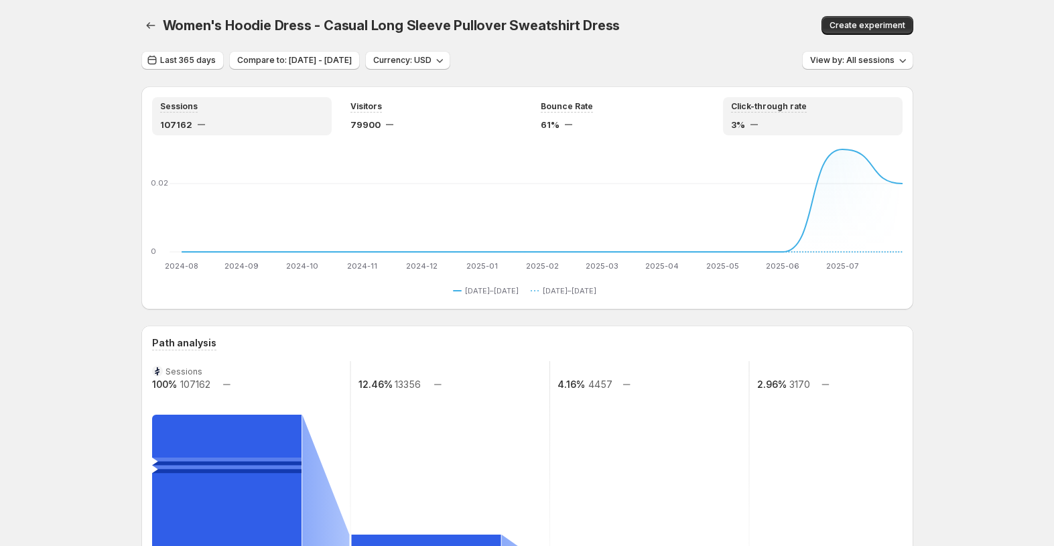
click at [256, 128] on div "107162" at bounding box center [241, 124] width 163 height 13
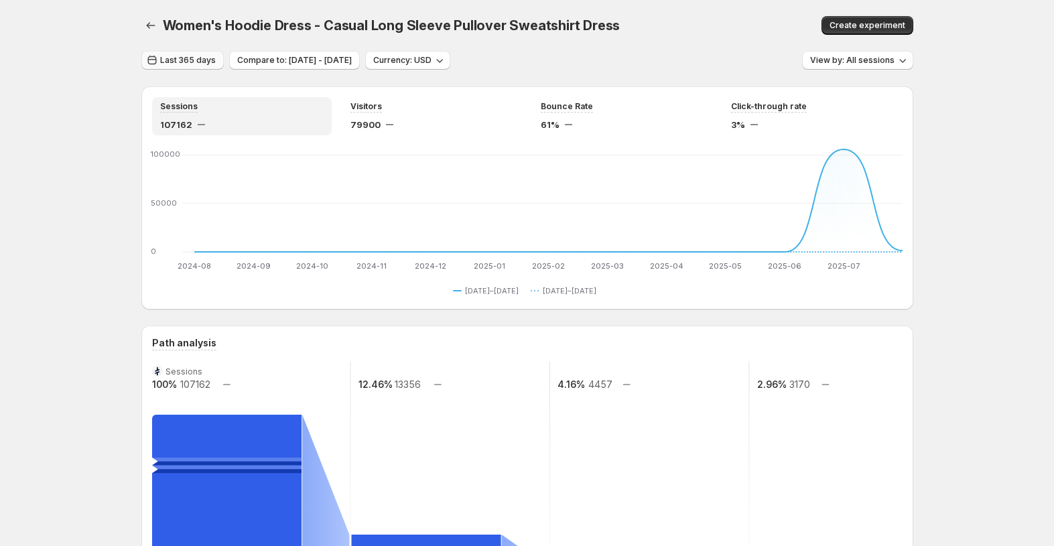
click at [186, 59] on span "Last 365 days" at bounding box center [188, 60] width 56 height 11
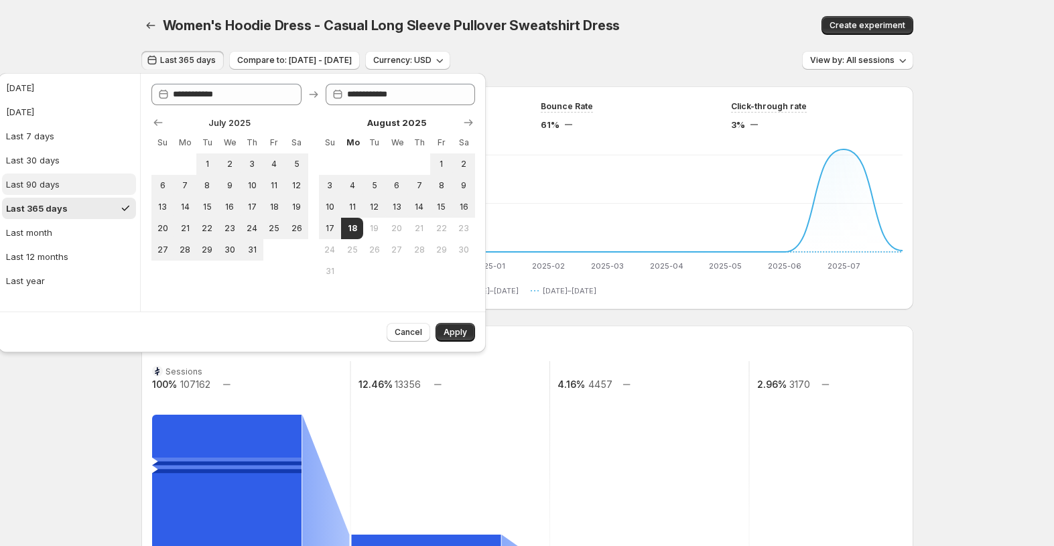
click at [78, 188] on button "Last 90 days" at bounding box center [69, 184] width 134 height 21
type input "**********"
click at [452, 331] on span "Apply" at bounding box center [454, 332] width 23 height 11
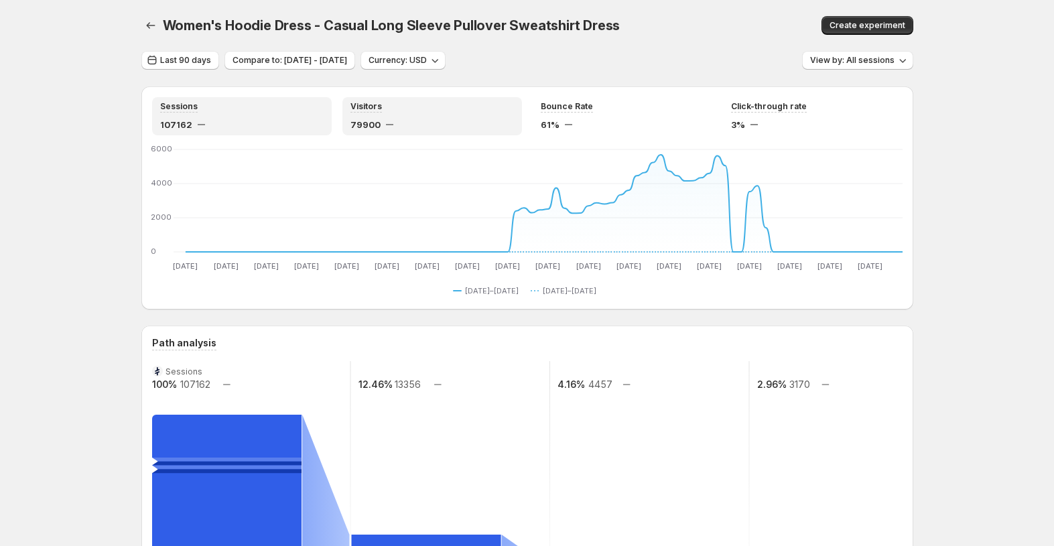
click at [374, 119] on span "79900" at bounding box center [365, 124] width 30 height 13
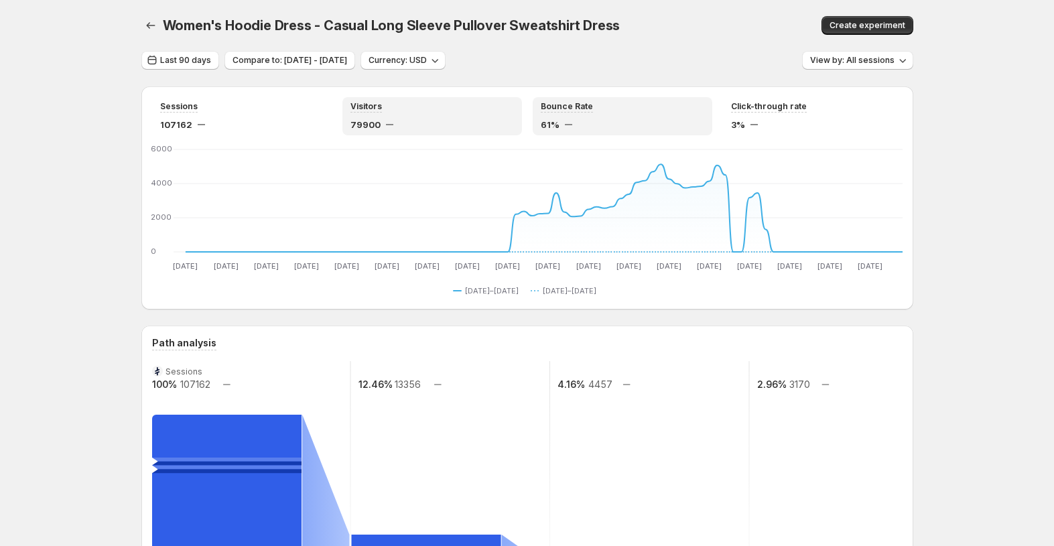
click at [596, 115] on div "Bounce Rate 61%" at bounding box center [622, 116] width 163 height 30
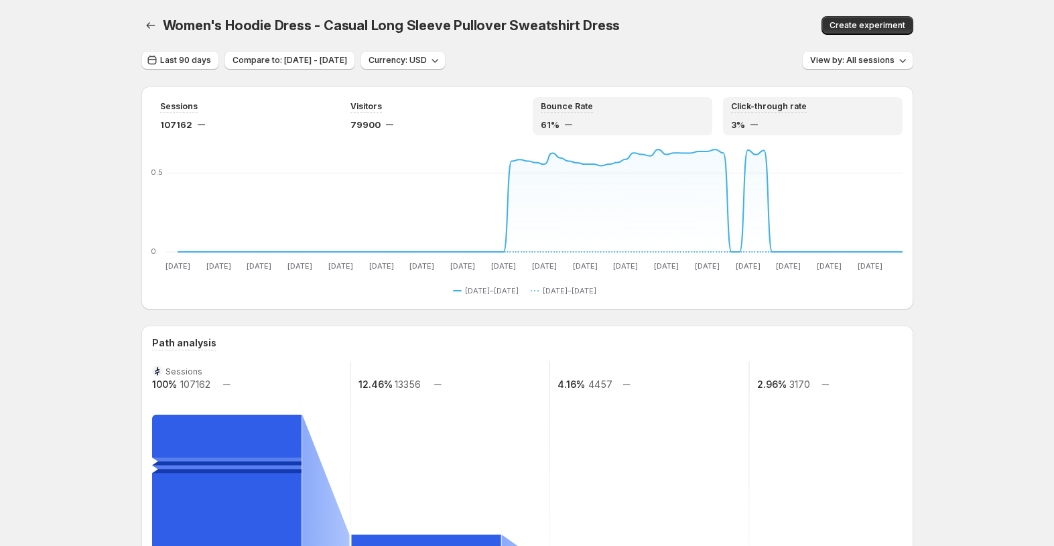
click at [786, 117] on div "Click-through rate 3%" at bounding box center [812, 116] width 163 height 30
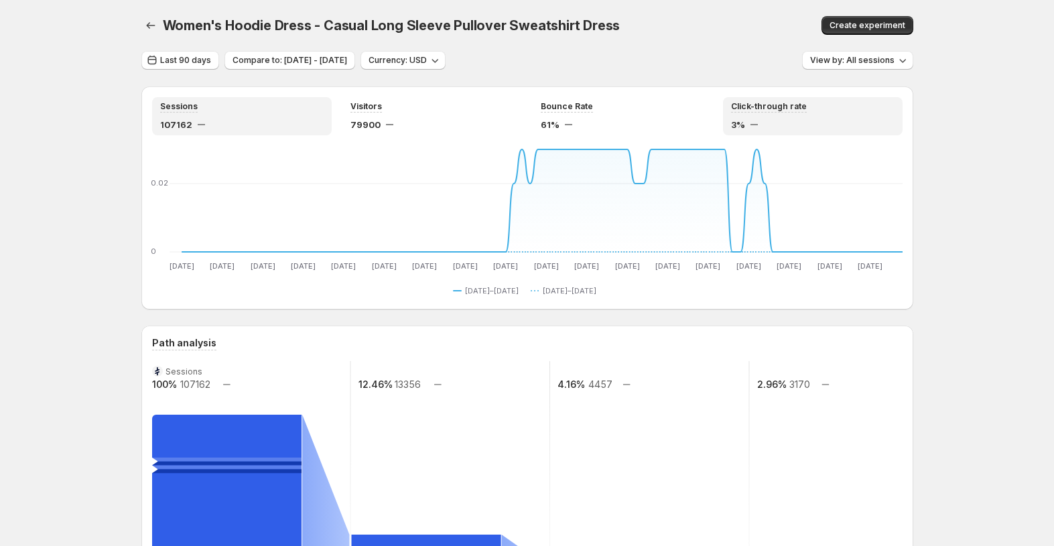
click at [322, 111] on div "Sessions" at bounding box center [241, 106] width 163 height 11
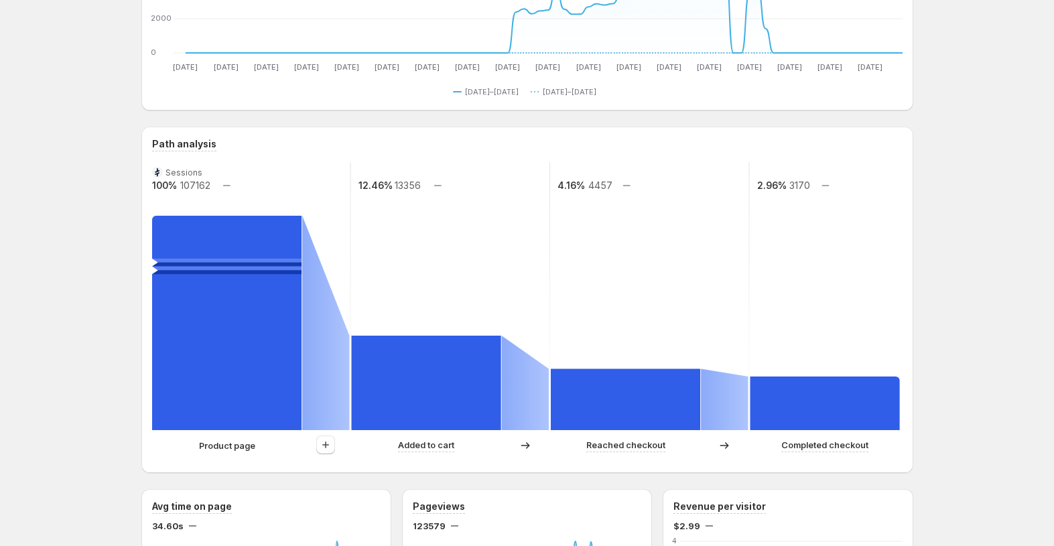
scroll to position [197, 0]
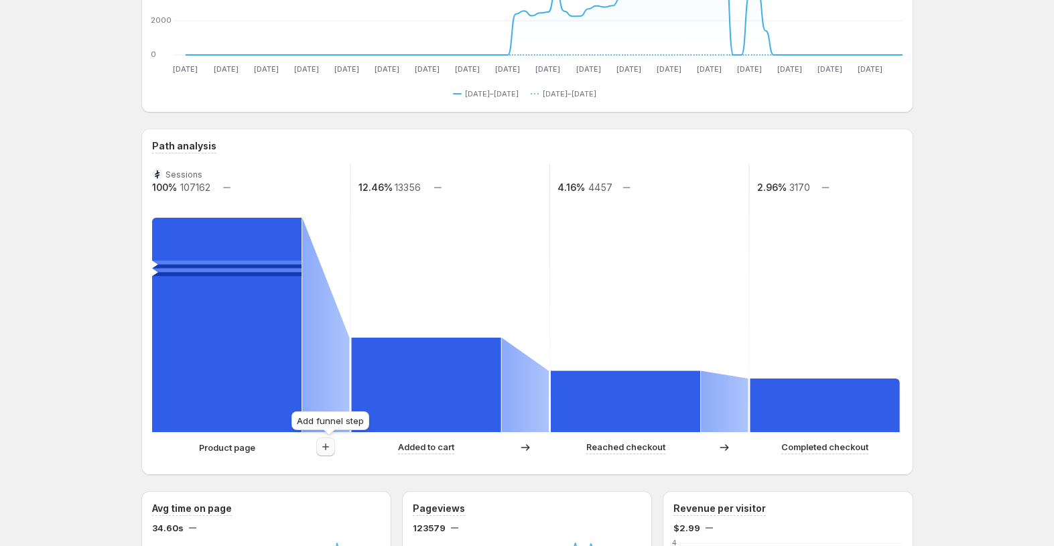
click at [328, 445] on icon "button" at bounding box center [325, 446] width 13 height 13
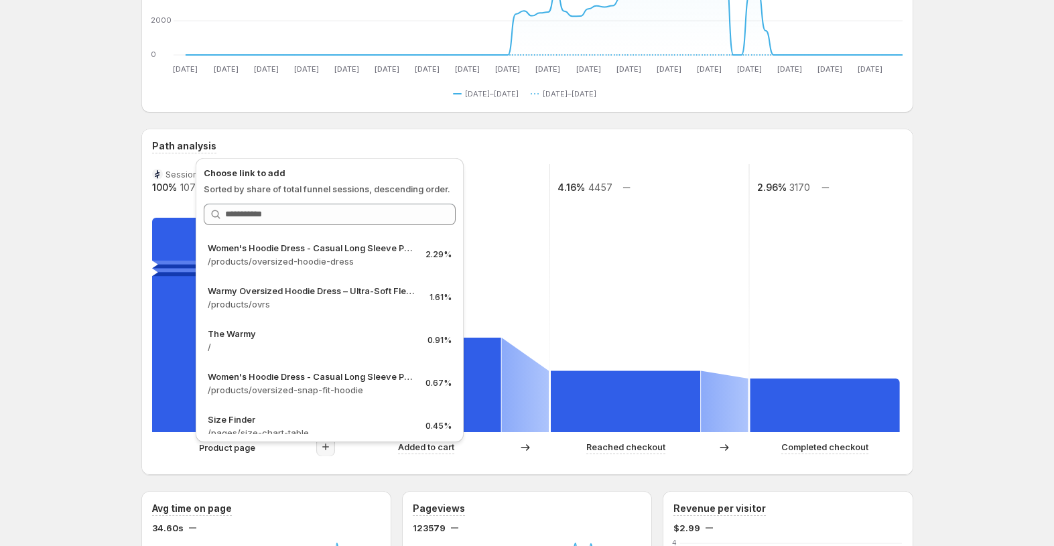
click at [329, 447] on icon "button" at bounding box center [325, 446] width 7 height 7
click at [307, 460] on div "Product page Added to cart Reached checkout Completed checkout" at bounding box center [527, 450] width 750 height 27
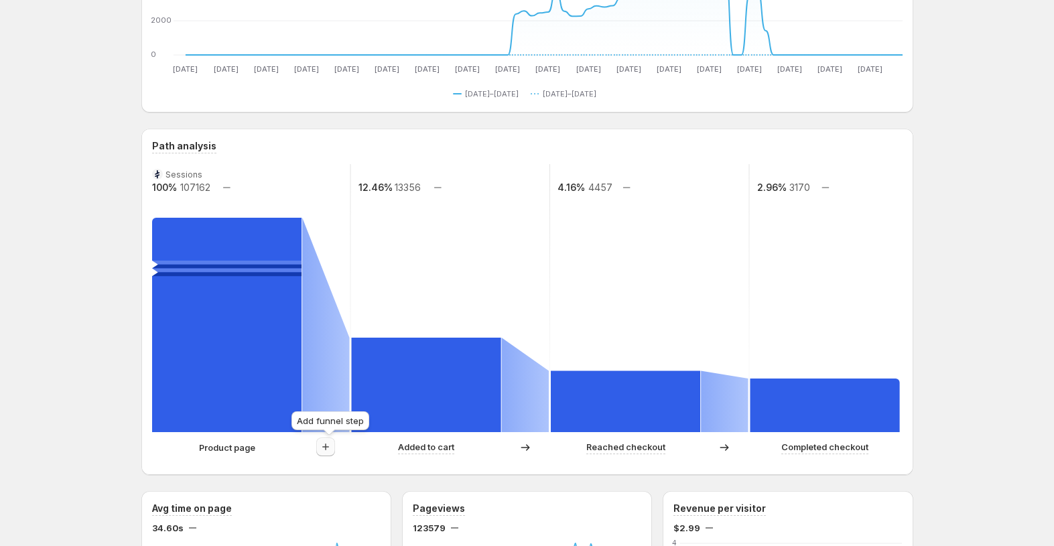
click at [332, 450] on icon "button" at bounding box center [325, 446] width 13 height 13
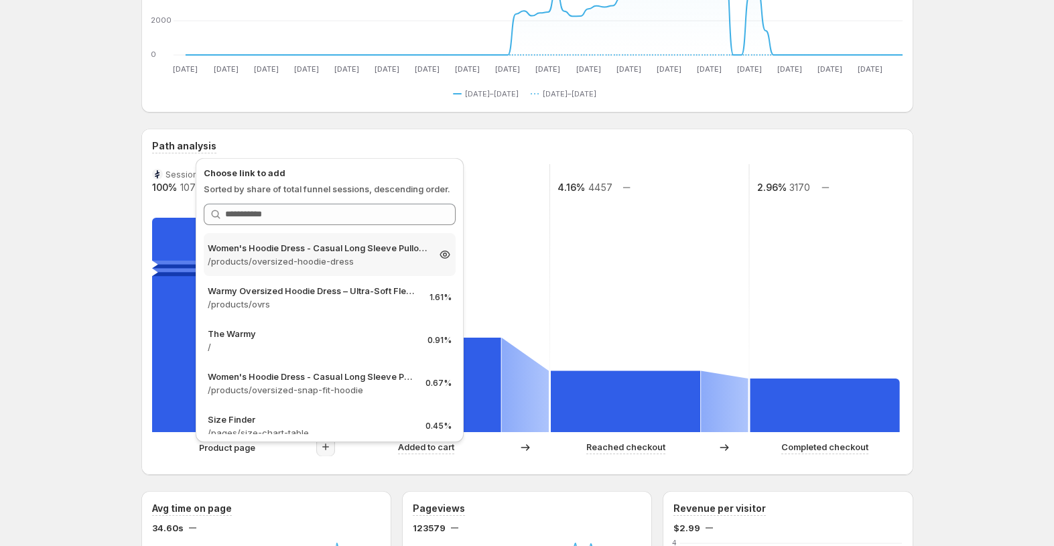
click at [309, 255] on p "/products/oversized-hoodie-dress" at bounding box center [318, 261] width 220 height 13
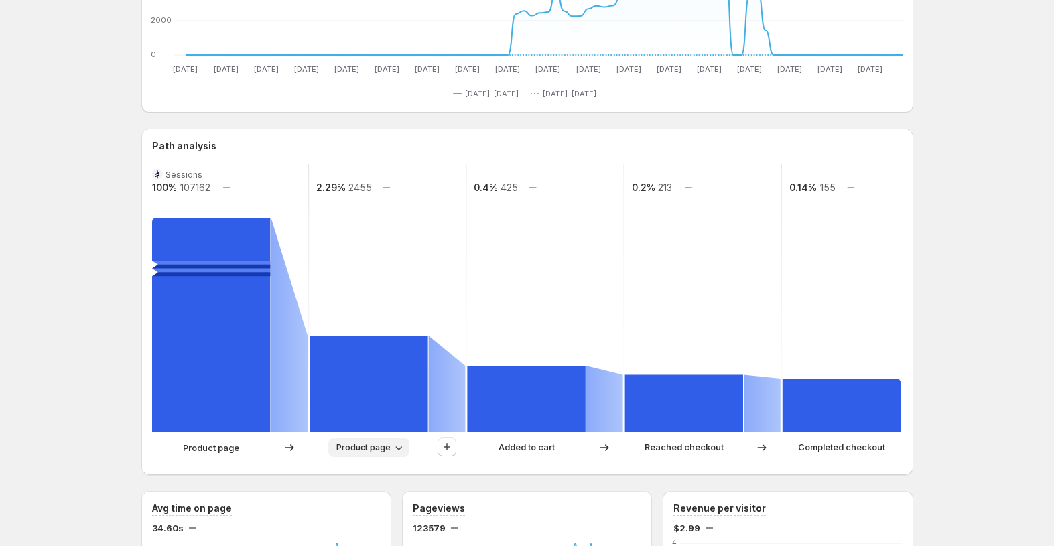
click at [367, 450] on span "Product page" at bounding box center [363, 447] width 54 height 11
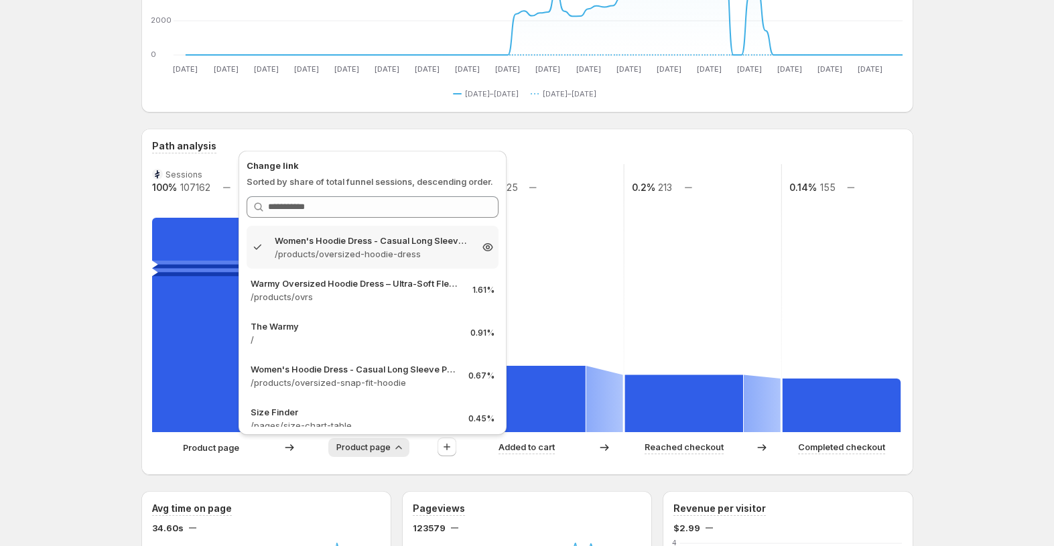
click at [438, 253] on p "/products/oversized-hoodie-dress" at bounding box center [373, 253] width 196 height 13
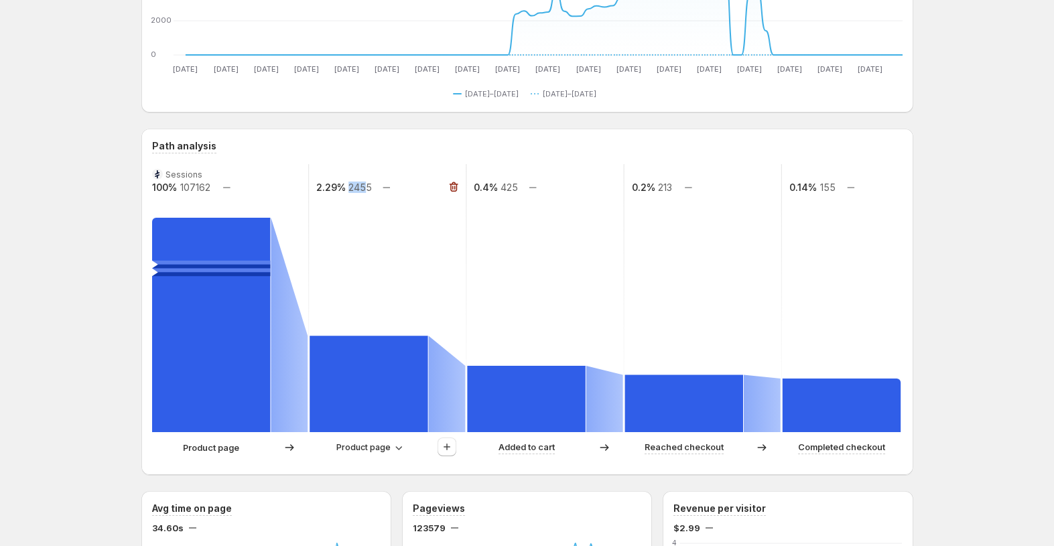
drag, startPoint x: 352, startPoint y: 189, endPoint x: 371, endPoint y: 188, distance: 19.5
click at [371, 188] on text "2455" at bounding box center [359, 187] width 23 height 11
click at [405, 449] on icon "button" at bounding box center [398, 447] width 13 height 13
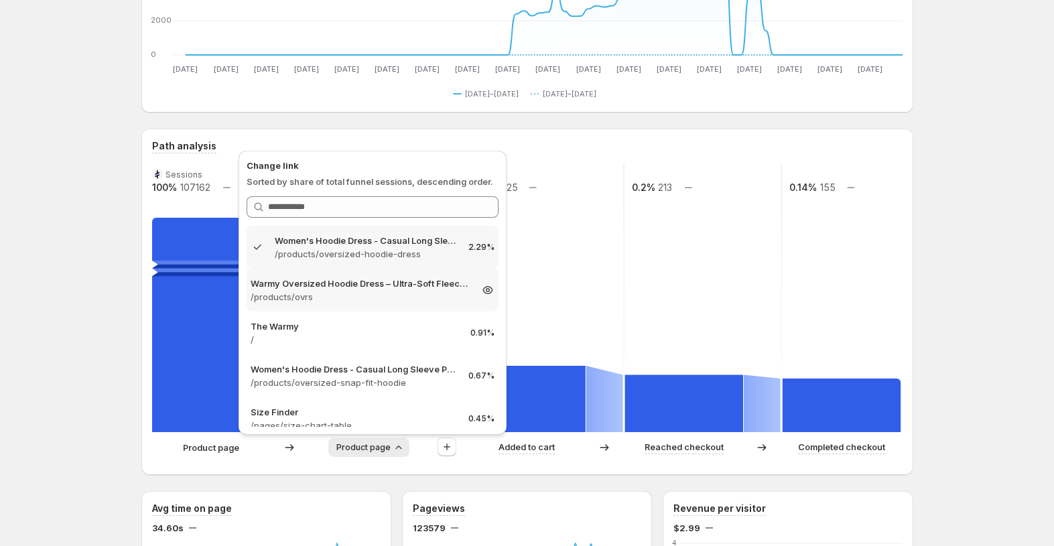
click at [416, 296] on p "/products/ovrs" at bounding box center [361, 296] width 220 height 13
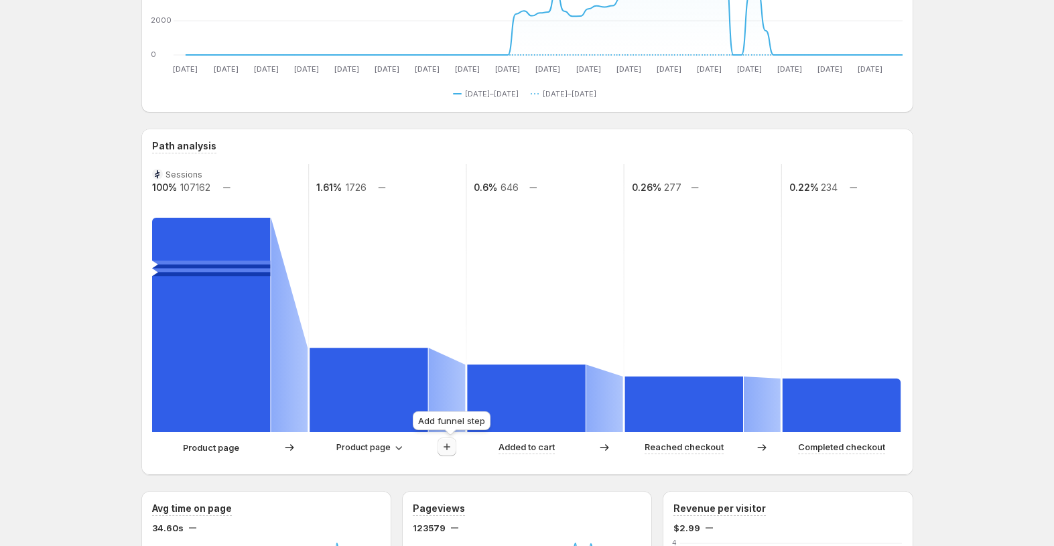
click at [452, 452] on icon "button" at bounding box center [446, 446] width 13 height 13
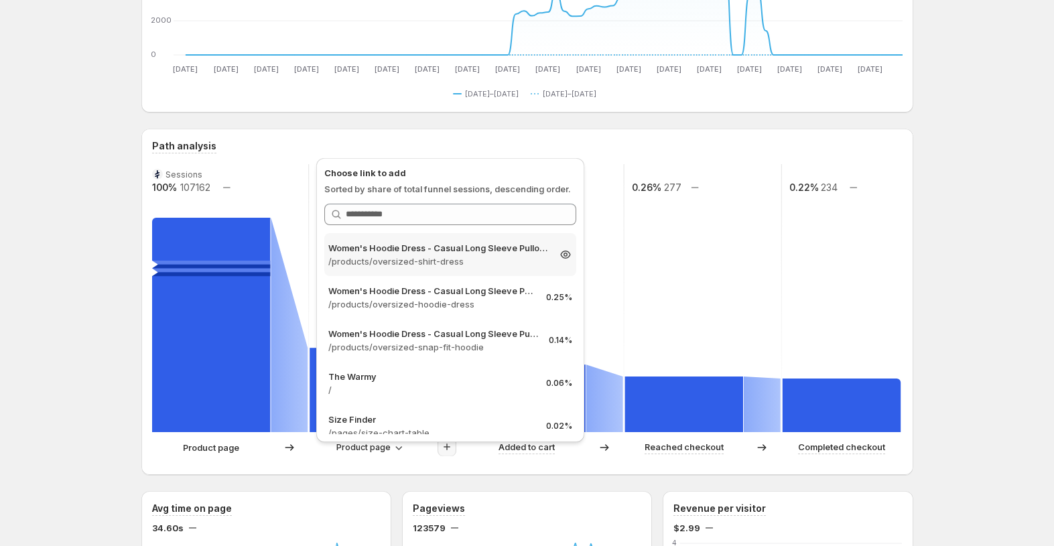
click at [457, 258] on p "/products/oversized-shirt-dress" at bounding box center [438, 261] width 220 height 13
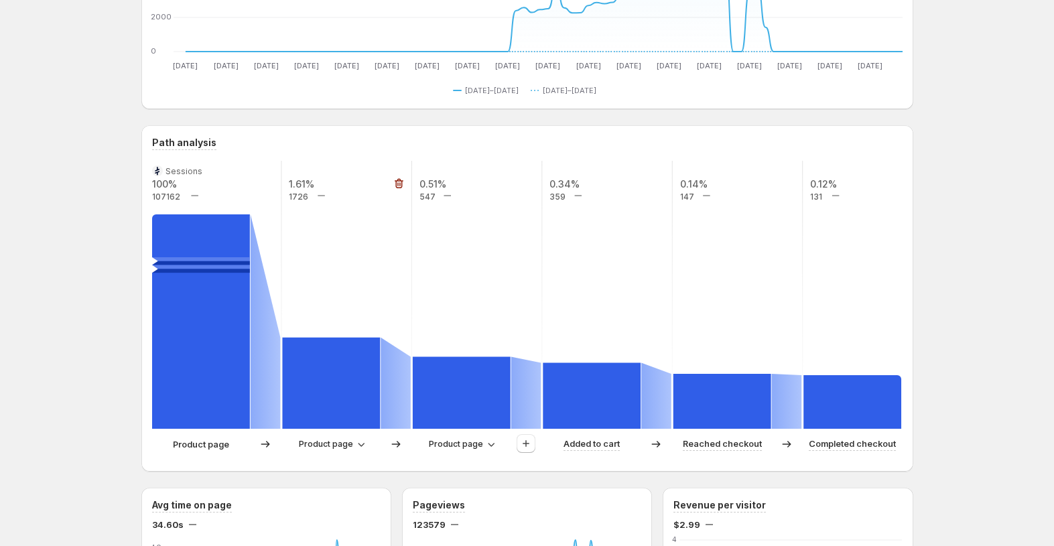
scroll to position [202, 0]
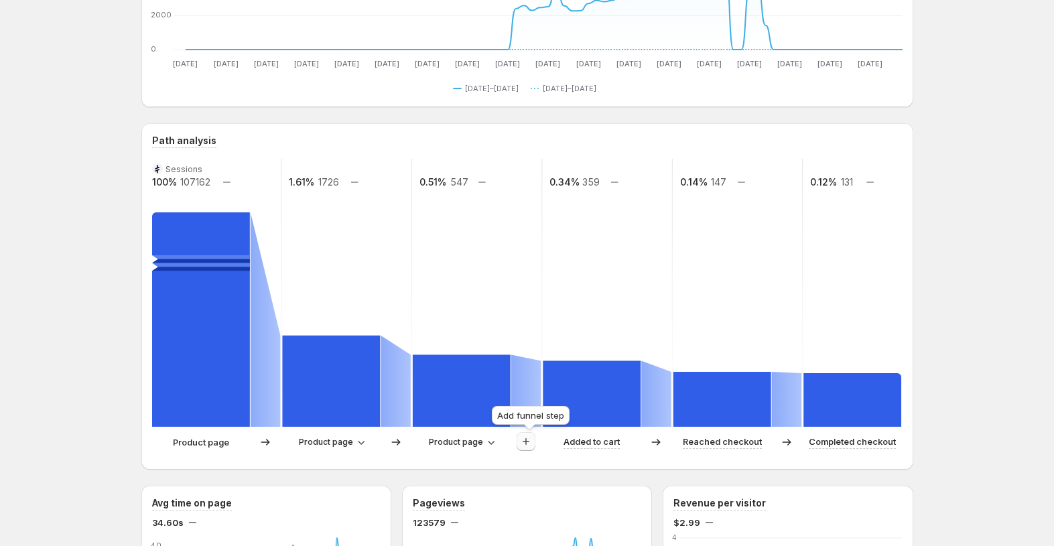
click at [525, 443] on icon "button" at bounding box center [525, 441] width 13 height 13
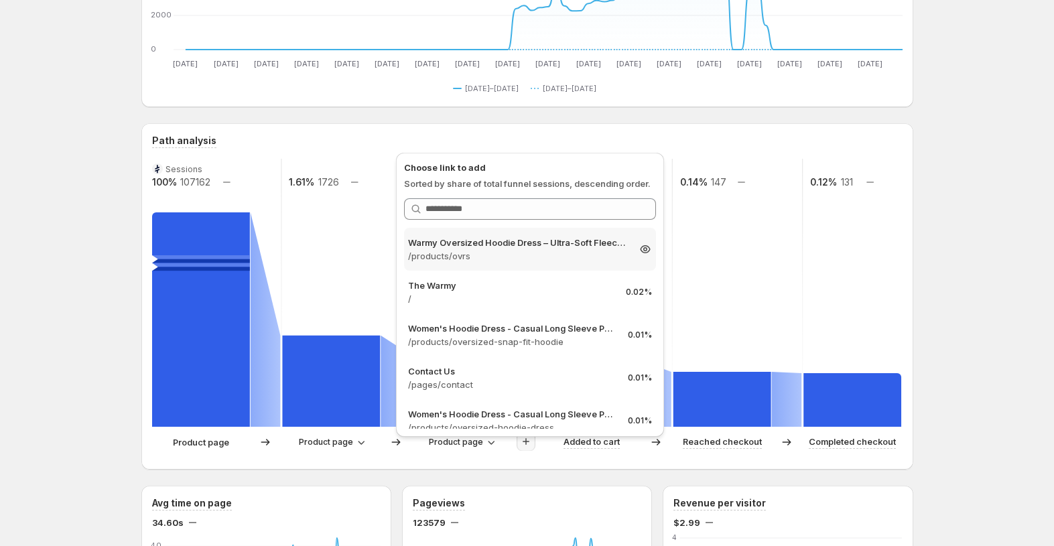
click at [549, 252] on p "/products/ovrs" at bounding box center [518, 255] width 220 height 13
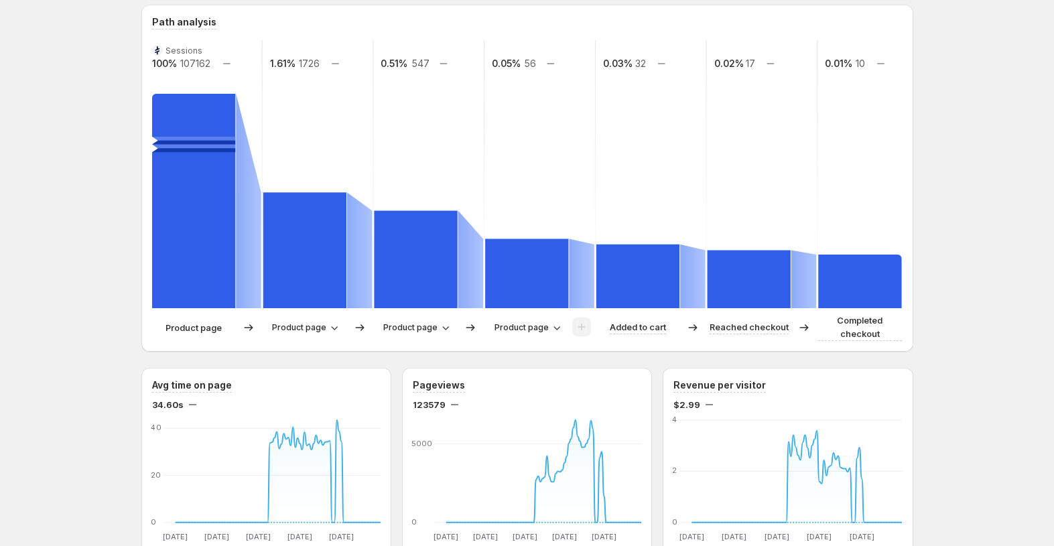
scroll to position [319, 0]
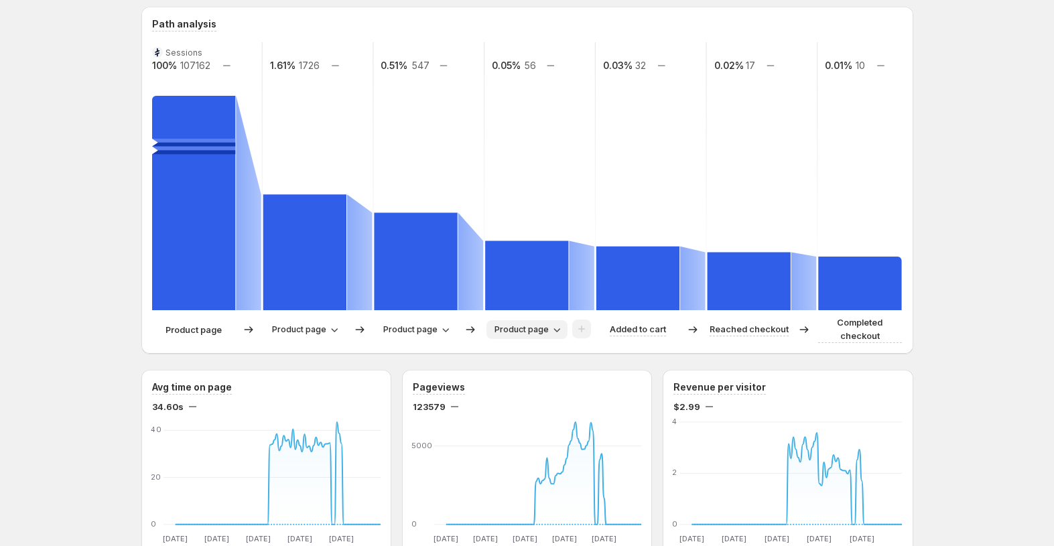
click at [545, 328] on span "Product page" at bounding box center [521, 329] width 54 height 11
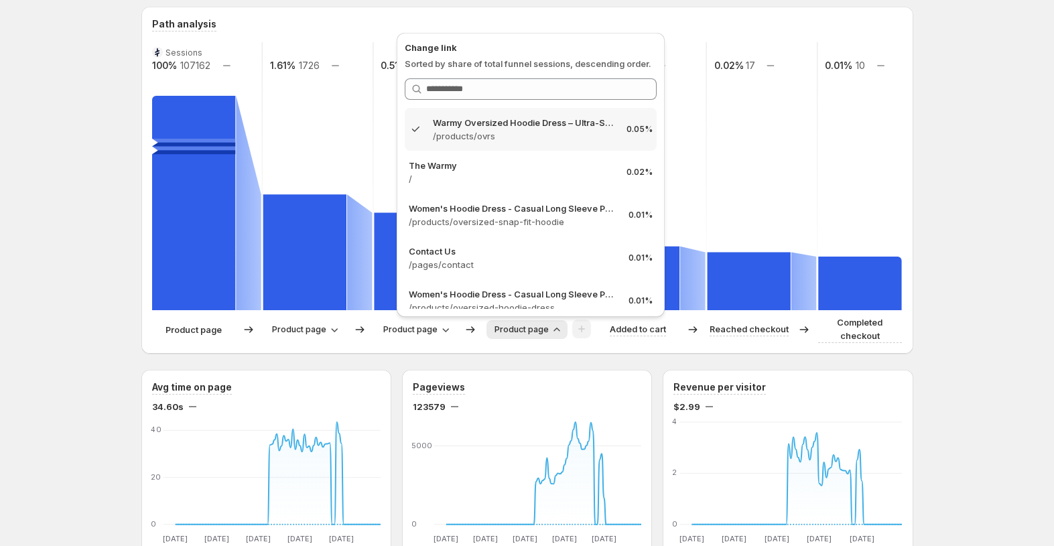
click at [539, 328] on span "Product page" at bounding box center [521, 329] width 54 height 11
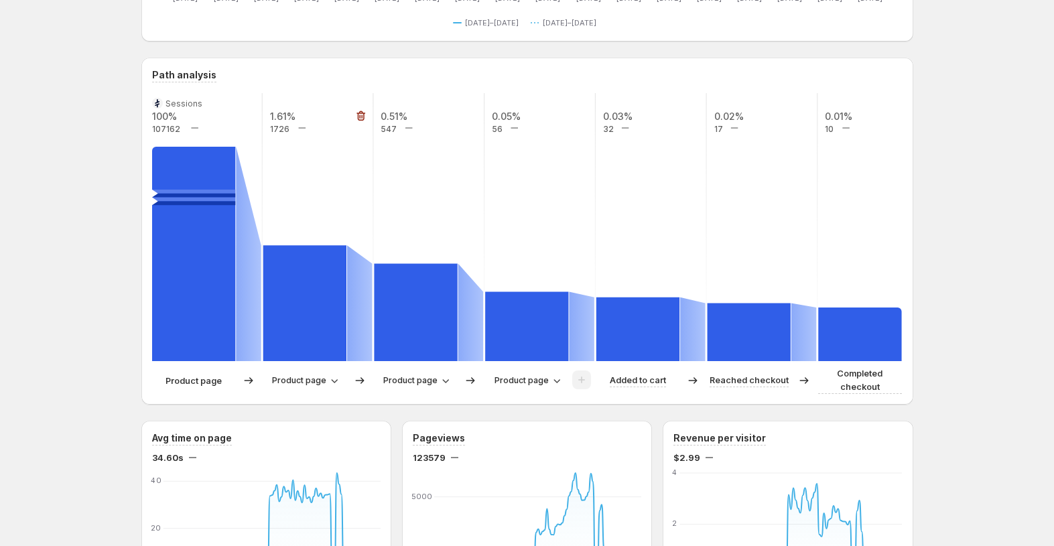
scroll to position [262, 0]
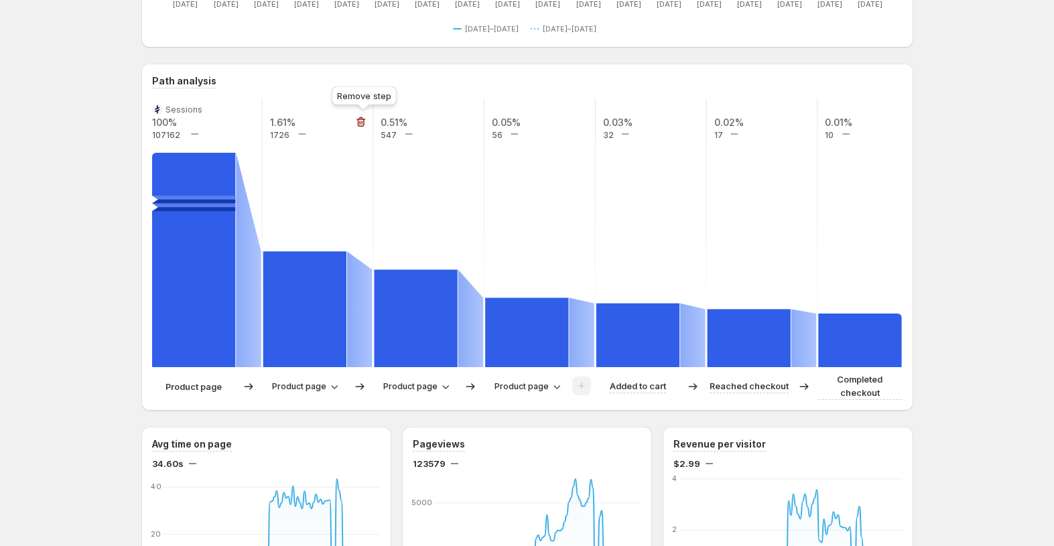
click at [366, 125] on icon "button" at bounding box center [360, 121] width 13 height 13
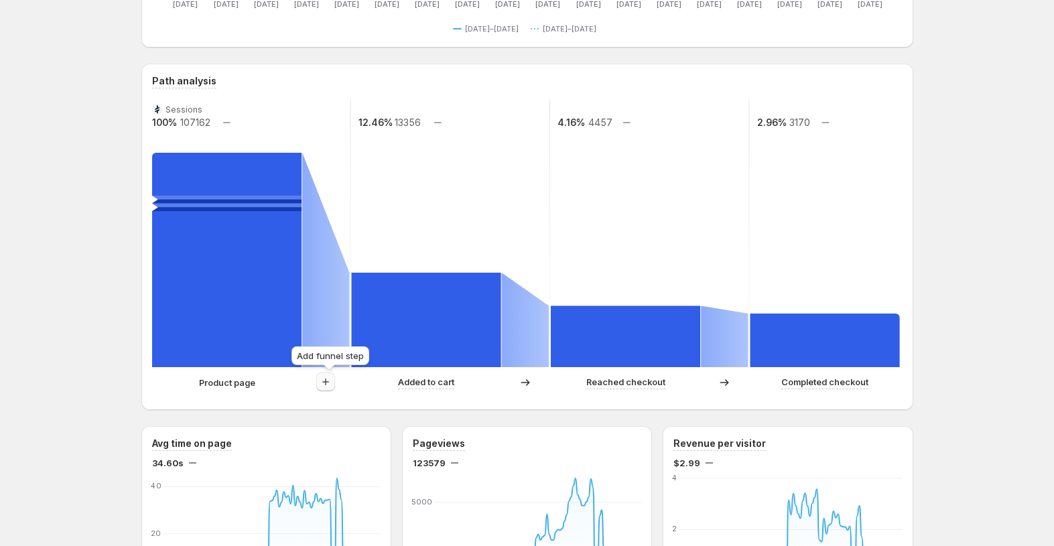
click at [332, 377] on icon "button" at bounding box center [325, 381] width 13 height 13
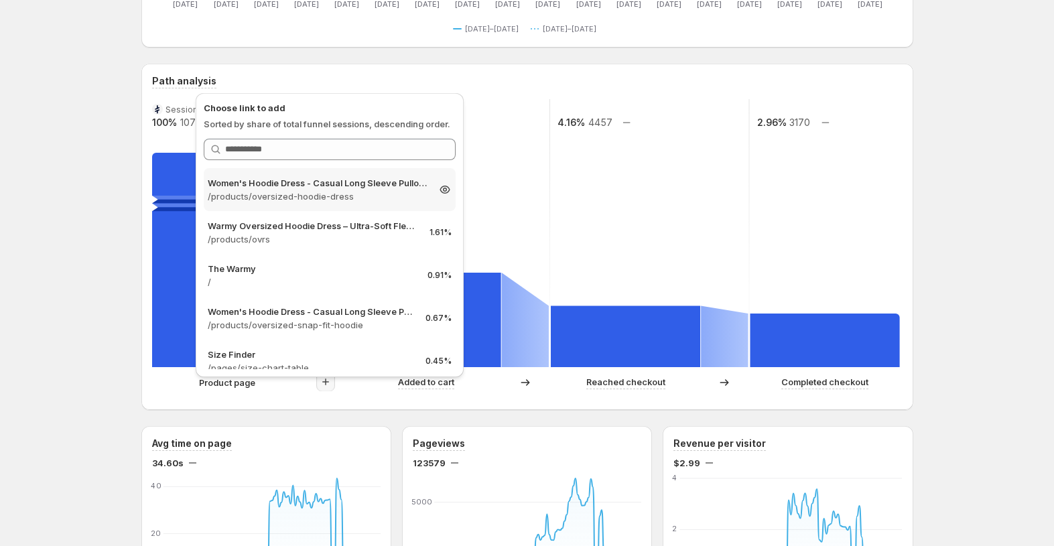
click at [366, 195] on p "/products/oversized-hoodie-dress" at bounding box center [318, 196] width 220 height 13
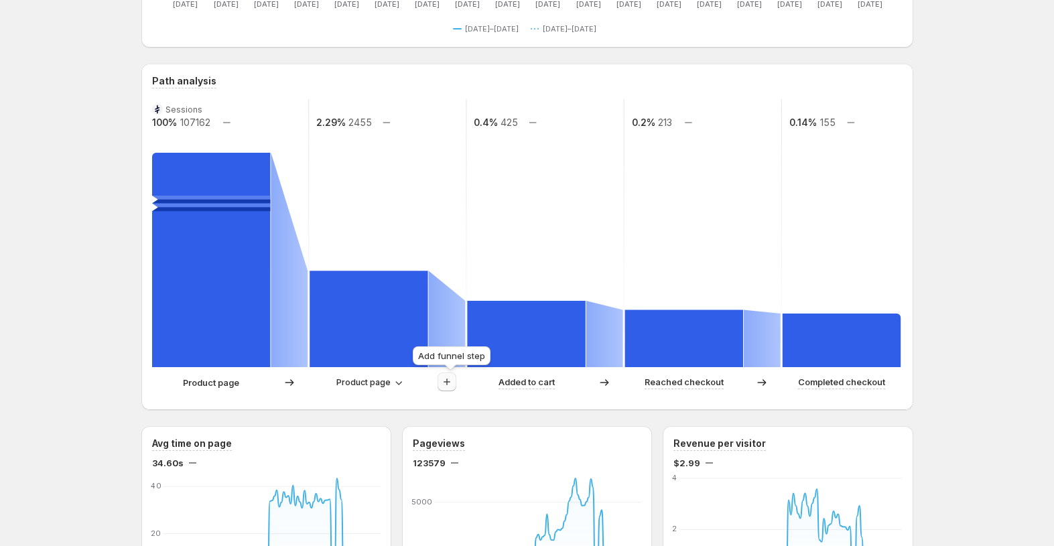
click at [454, 382] on icon "button" at bounding box center [446, 381] width 13 height 13
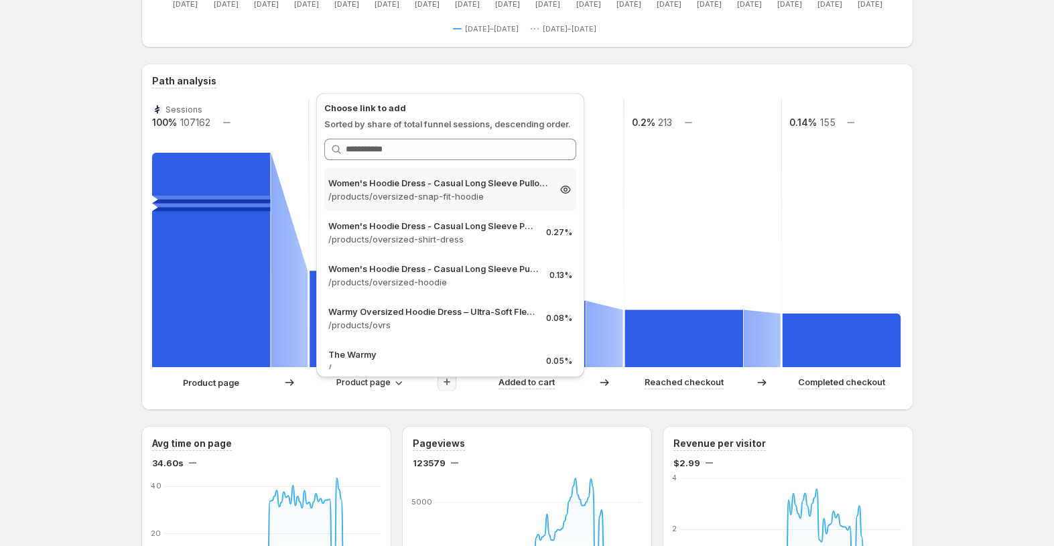
click at [466, 181] on p "Women's Hoodie Dress - Casual Long Sleeve Pullover Sweatshirt Dress" at bounding box center [438, 182] width 220 height 13
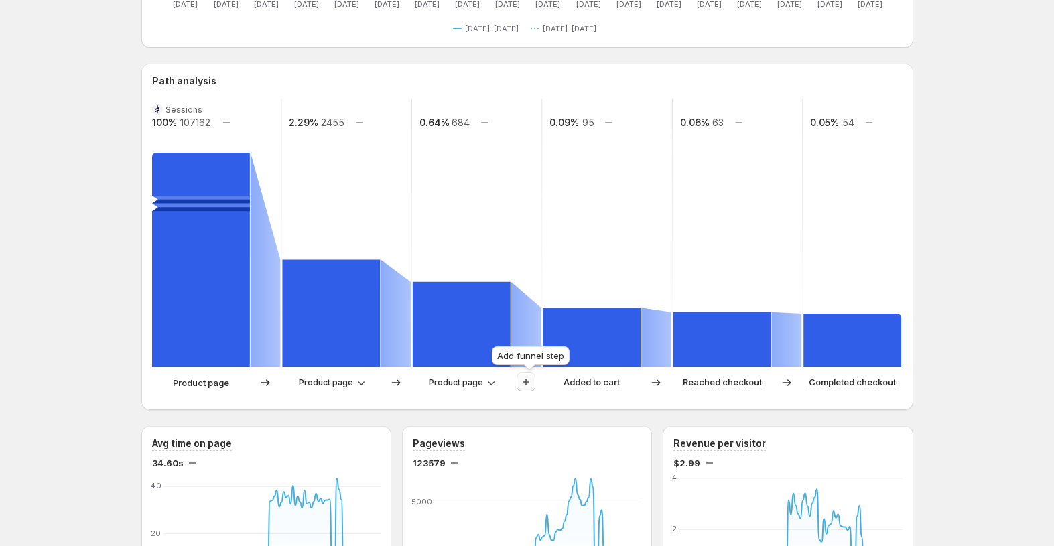
click at [530, 383] on icon "button" at bounding box center [525, 381] width 13 height 13
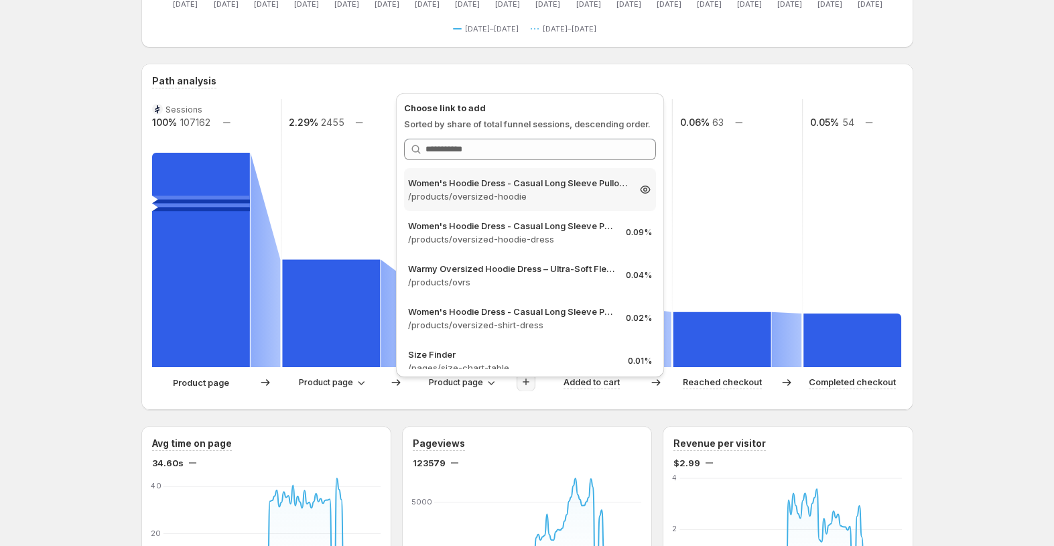
click at [549, 208] on div "Women's Hoodie Dress - Casual Long Sleeve Pullover Sweatshirt Dress /products/o…" at bounding box center [530, 189] width 252 height 43
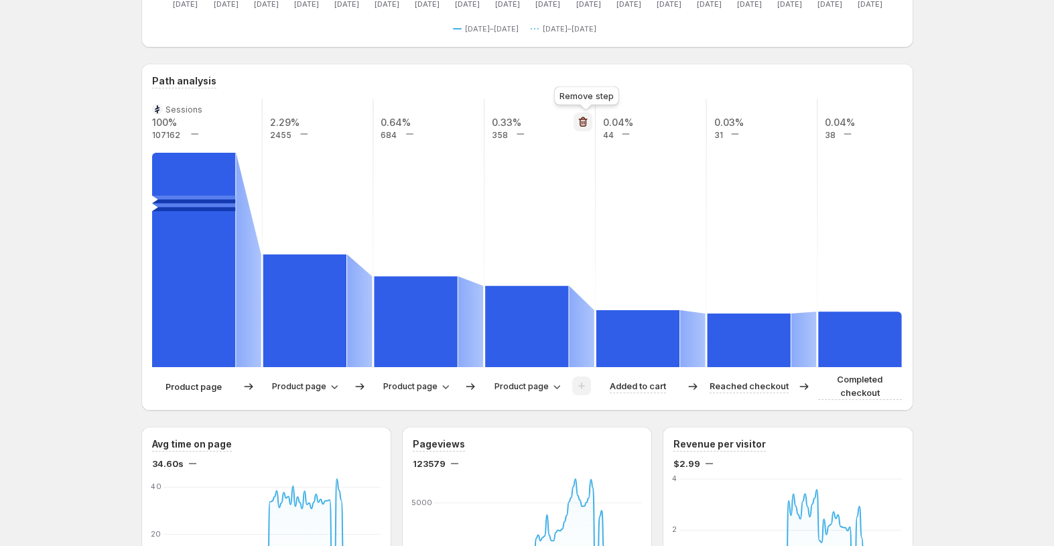
click at [586, 124] on icon "button" at bounding box center [581, 121] width 13 height 13
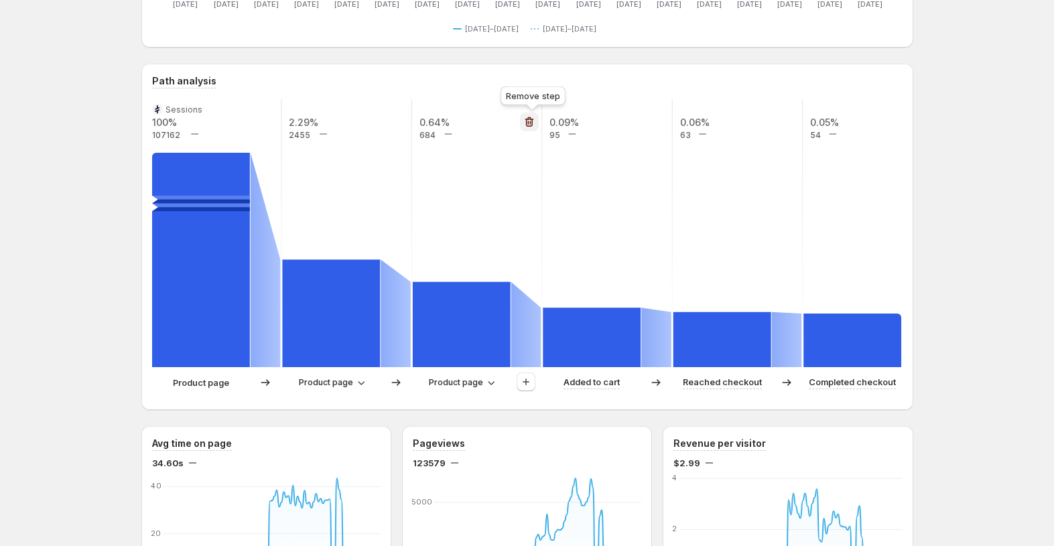
click at [531, 126] on icon "button" at bounding box center [529, 122] width 9 height 10
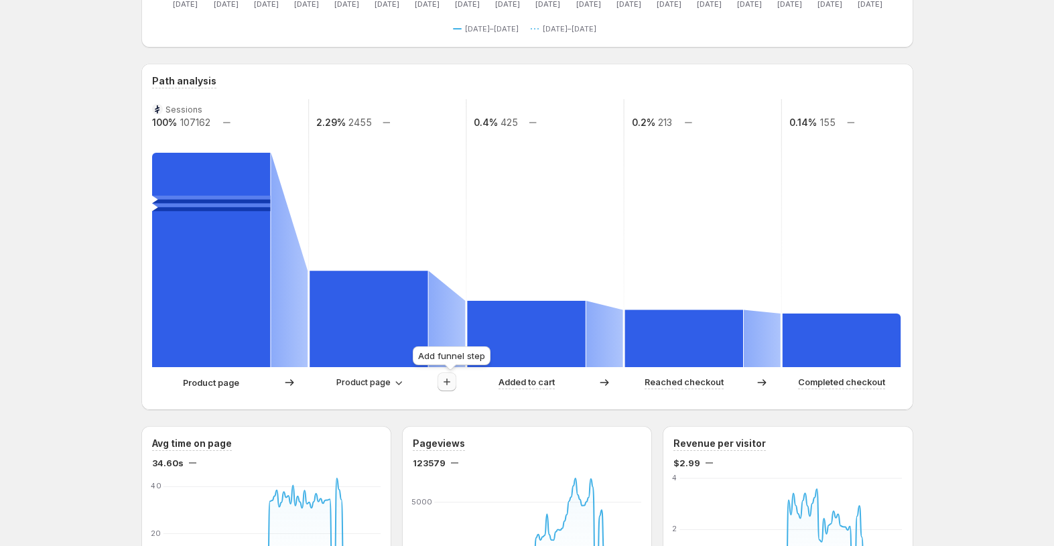
click at [454, 384] on icon "button" at bounding box center [446, 381] width 13 height 13
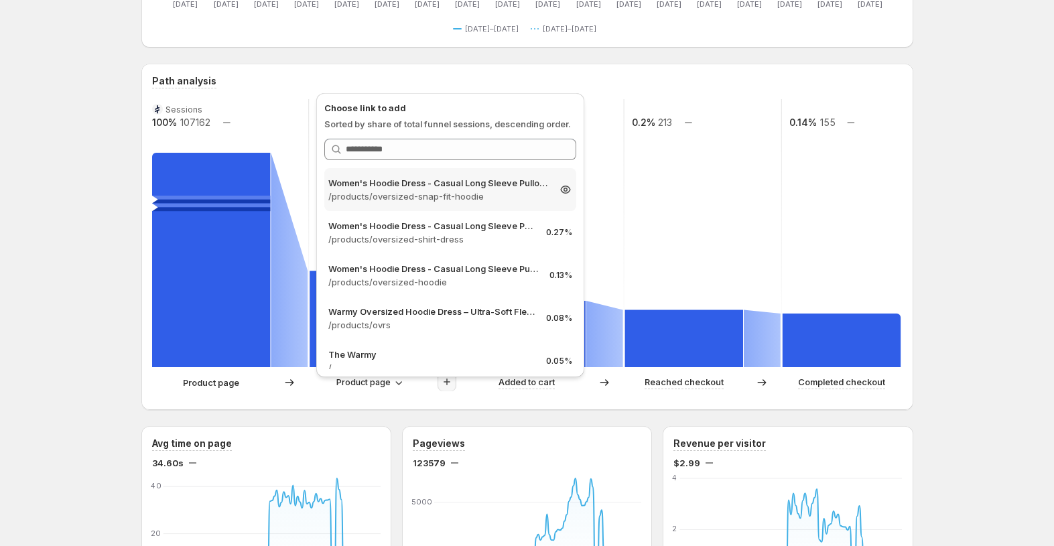
click at [490, 188] on p "Women's Hoodie Dress - Casual Long Sleeve Pullover Sweatshirt Dress" at bounding box center [438, 182] width 220 height 13
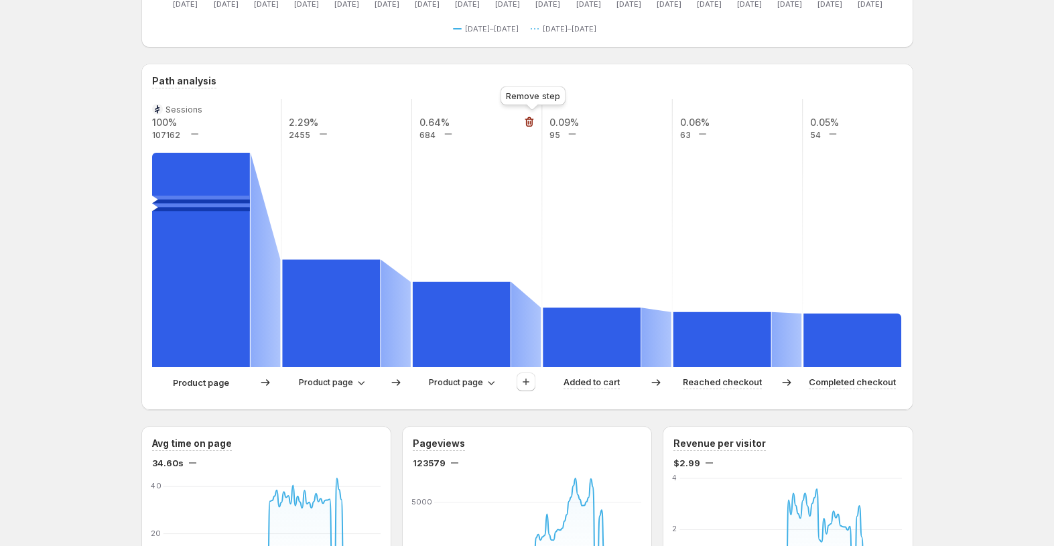
click at [536, 118] on icon "button" at bounding box center [529, 121] width 13 height 13
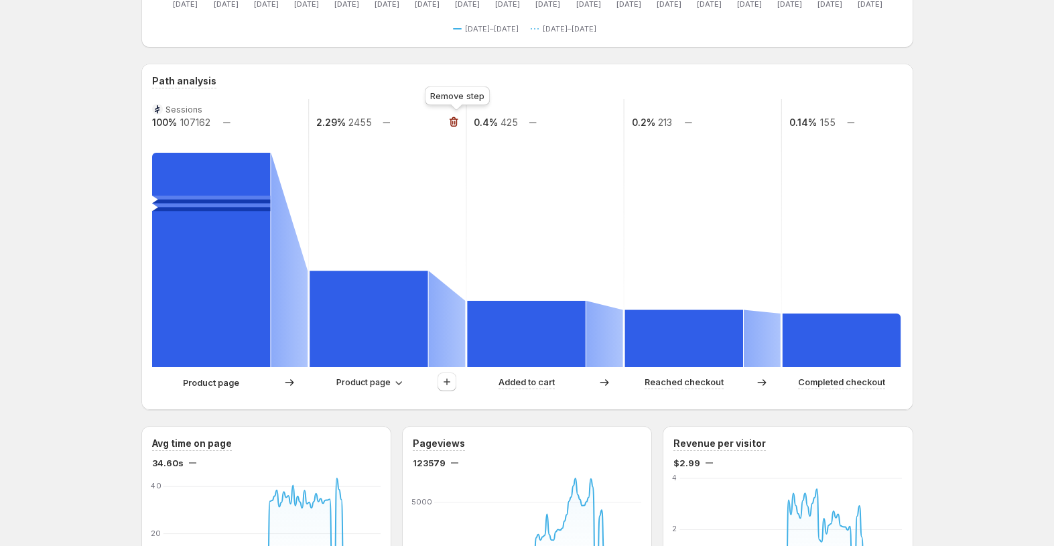
click at [456, 126] on icon "button" at bounding box center [453, 122] width 9 height 10
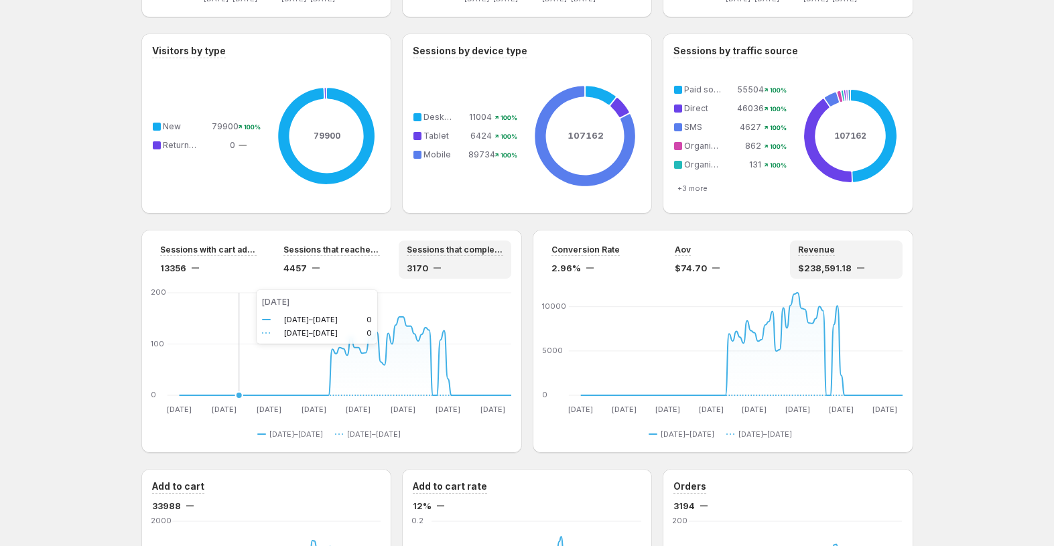
scroll to position [917, 0]
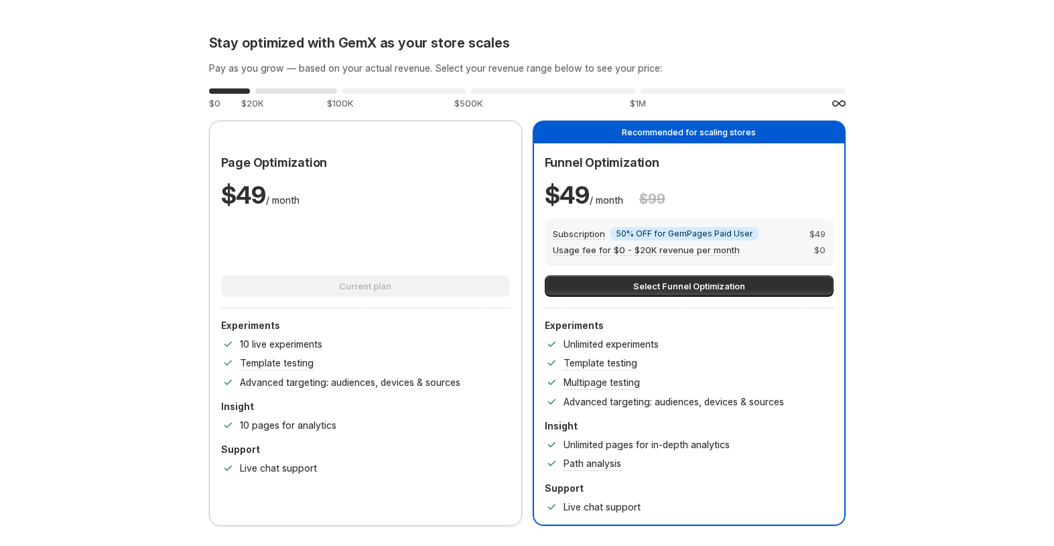
click at [325, 93] on div "0 %" at bounding box center [296, 90] width 82 height 5
click at [402, 93] on div "0 %" at bounding box center [403, 90] width 123 height 5
click at [515, 94] on div "0 % $500K" at bounding box center [553, 98] width 164 height 24
click at [679, 90] on div "0 %" at bounding box center [742, 90] width 205 height 5
click at [581, 91] on div "0 %" at bounding box center [553, 90] width 164 height 5
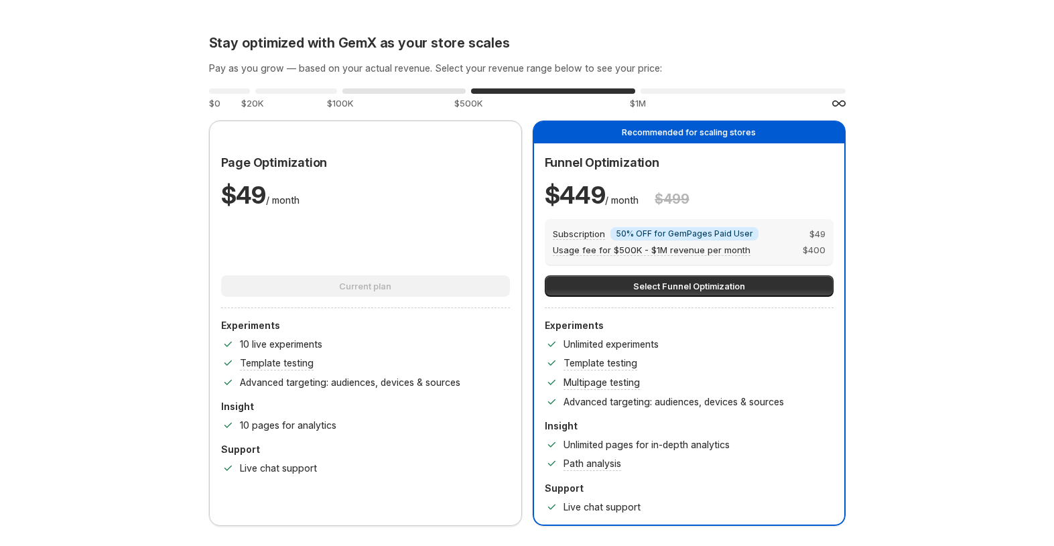
click at [427, 92] on div "0 %" at bounding box center [403, 90] width 123 height 5
click at [315, 92] on div "0 %" at bounding box center [296, 90] width 82 height 5
click at [231, 94] on div "0 % $0" at bounding box center [229, 98] width 41 height 24
click at [308, 94] on div "0 % $20K" at bounding box center [296, 98] width 82 height 24
click at [399, 94] on div "0 % $100K" at bounding box center [403, 98] width 123 height 24
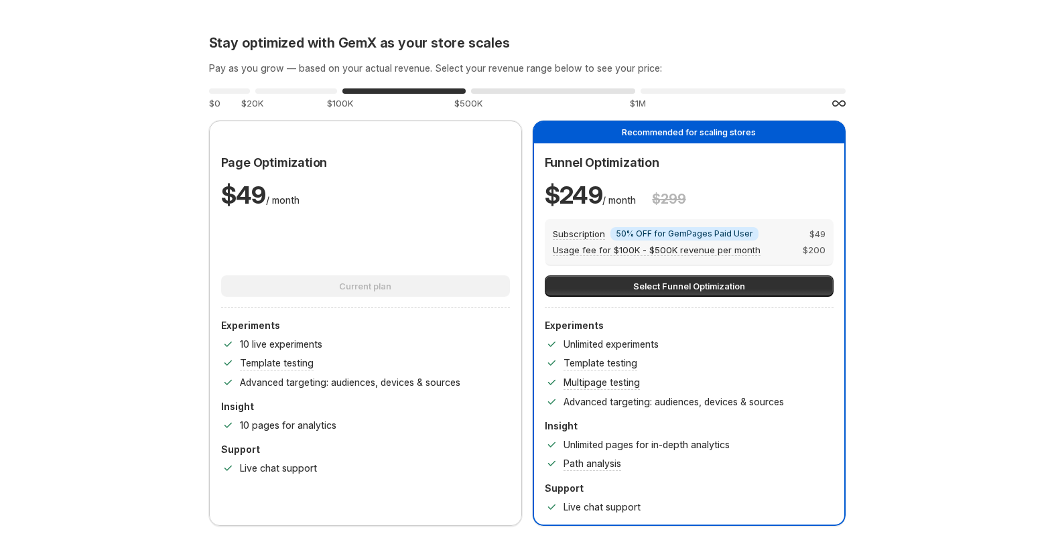
click at [548, 90] on div "0 %" at bounding box center [553, 90] width 164 height 5
click at [703, 89] on div "0 %" at bounding box center [742, 90] width 205 height 5
click at [559, 87] on div "0 % $500K" at bounding box center [553, 98] width 164 height 24
drag, startPoint x: 815, startPoint y: 233, endPoint x: 836, endPoint y: 232, distance: 21.4
click at [833, 232] on div "Subscription Info 50% OFF for GemPages Paid User $ 49 Usage fee for $500K - $1M…" at bounding box center [689, 242] width 289 height 46
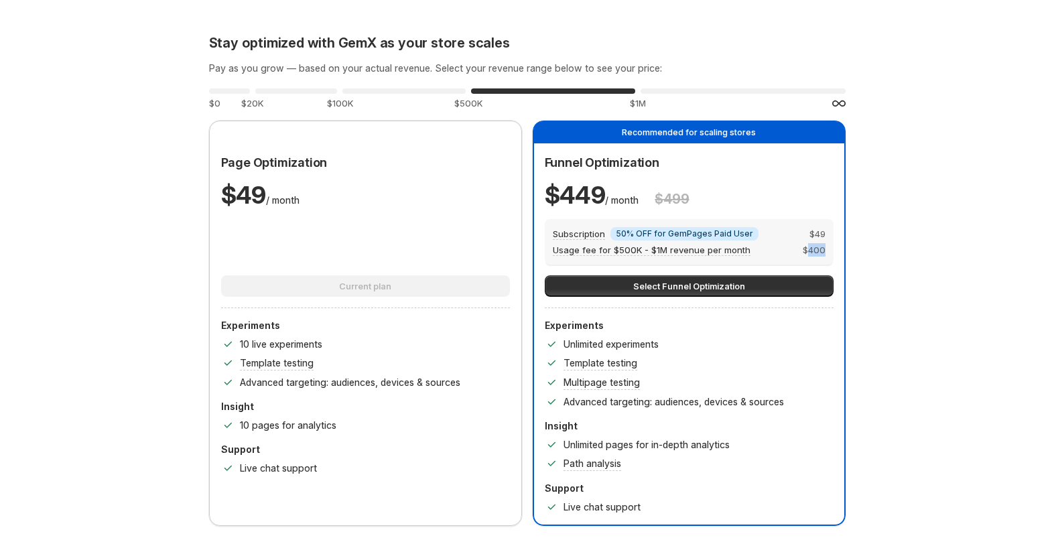
drag, startPoint x: 813, startPoint y: 251, endPoint x: 832, endPoint y: 251, distance: 18.8
click at [832, 251] on div "Subscription Info 50% OFF for GemPages Paid User $ 49 Usage fee for $500K - $1M…" at bounding box center [689, 242] width 289 height 46
click at [715, 90] on div "0 %" at bounding box center [742, 90] width 205 height 5
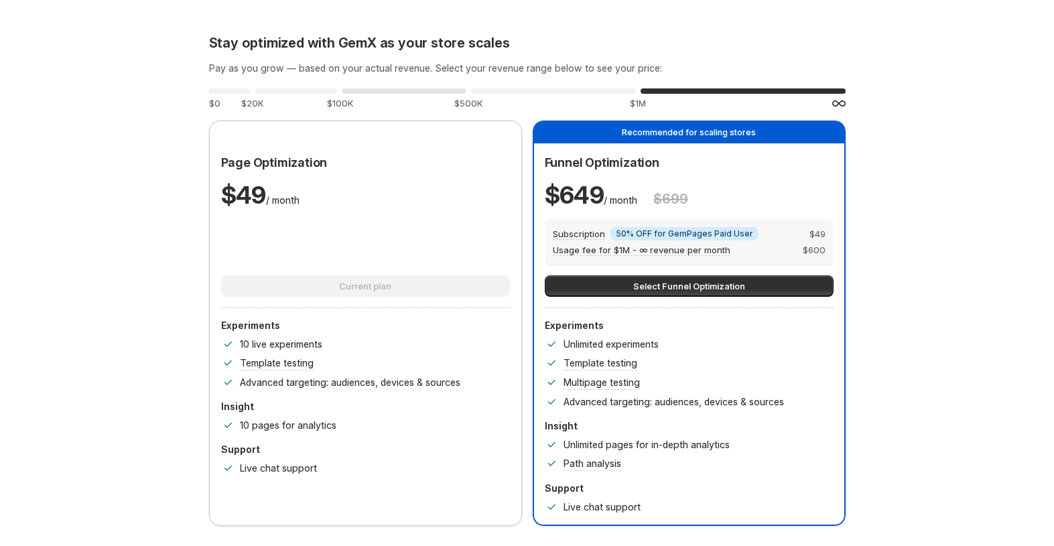
click at [398, 94] on div "0 % $100K" at bounding box center [403, 98] width 123 height 24
drag, startPoint x: 824, startPoint y: 234, endPoint x: 831, endPoint y: 233, distance: 7.4
click at [831, 233] on div "Subscription Info 50% OFF for GemPages Paid User $ 49 Usage fee for $100K - $50…" at bounding box center [689, 242] width 289 height 46
click at [240, 90] on div "0 %" at bounding box center [229, 90] width 41 height 5
drag, startPoint x: 652, startPoint y: 198, endPoint x: 673, endPoint y: 198, distance: 21.4
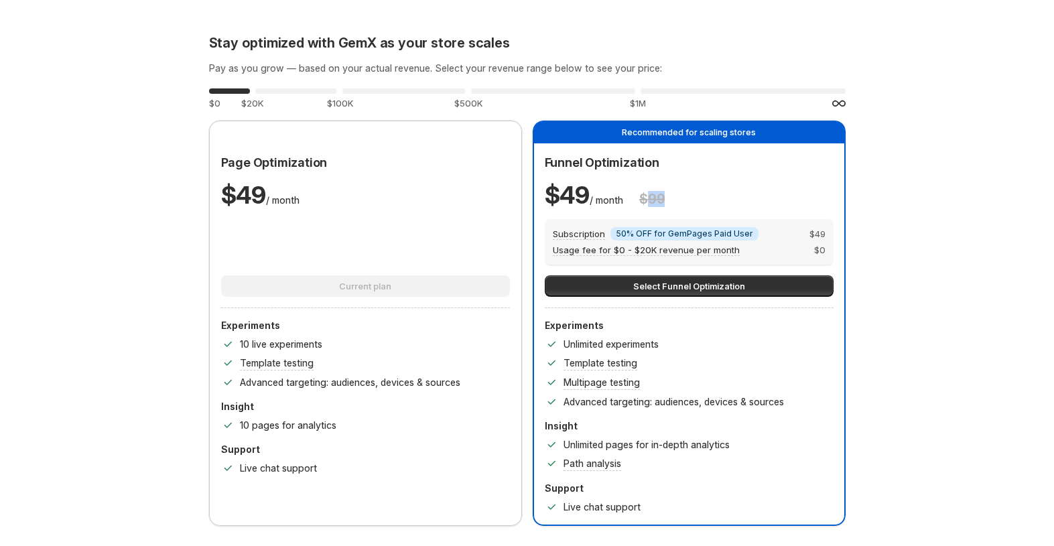
click at [673, 198] on div "$ 49 / month $ 99" at bounding box center [689, 195] width 289 height 32
drag, startPoint x: 817, startPoint y: 233, endPoint x: 839, endPoint y: 233, distance: 22.1
click at [839, 233] on div "Funnel Optimization $ 49 / month $ 99 Subscription Info 50% OFF for GemPages Pa…" at bounding box center [689, 333] width 310 height 381
drag, startPoint x: 820, startPoint y: 249, endPoint x: 838, endPoint y: 250, distance: 18.1
click at [838, 250] on div "Funnel Optimization $ 49 / month $ 99 Subscription Info 50% OFF for GemPages Pa…" at bounding box center [689, 333] width 310 height 381
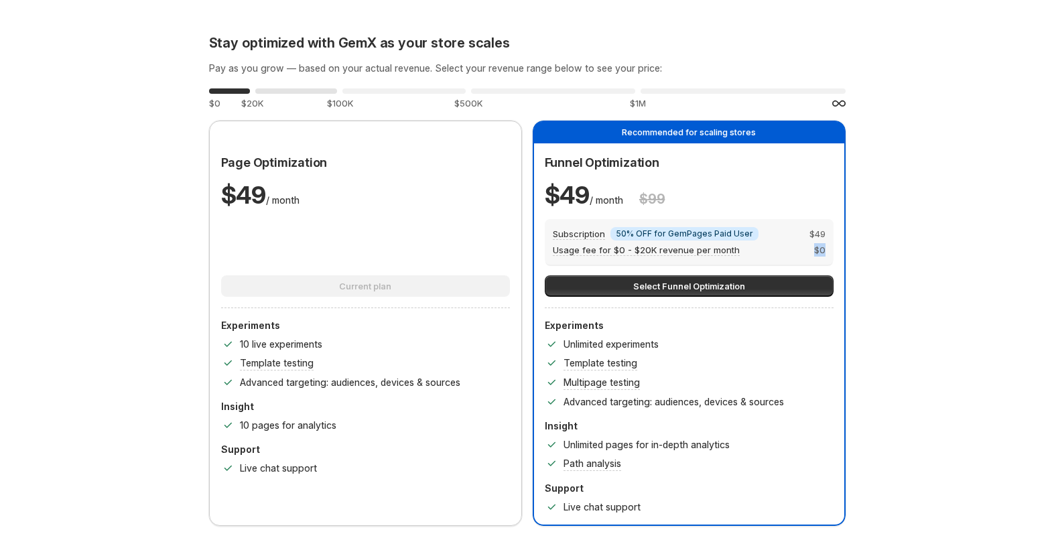
click at [309, 92] on div "0 %" at bounding box center [296, 90] width 82 height 5
click at [399, 91] on div "0 %" at bounding box center [403, 90] width 123 height 5
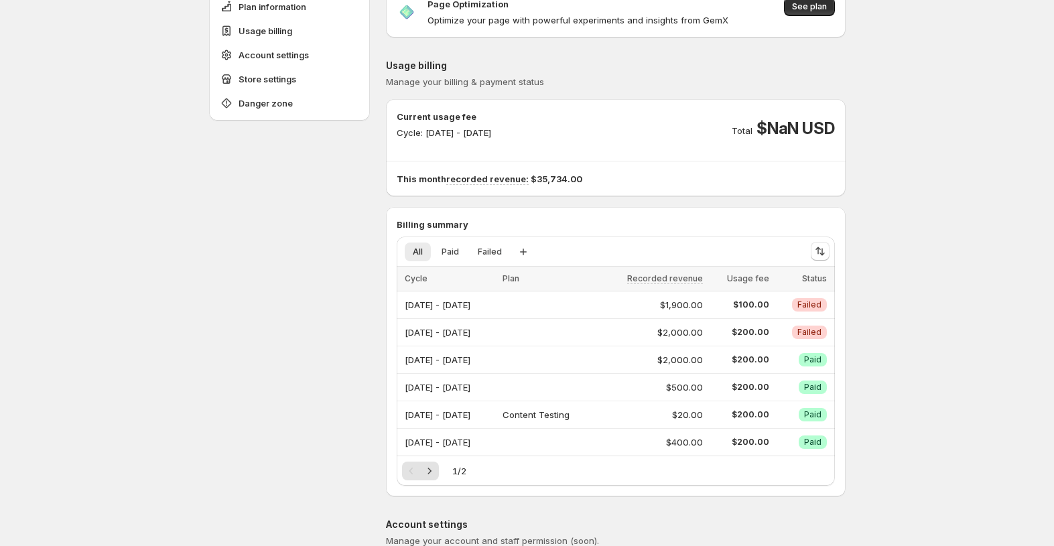
scroll to position [67, 0]
click at [436, 472] on icon "Next" at bounding box center [429, 470] width 13 height 13
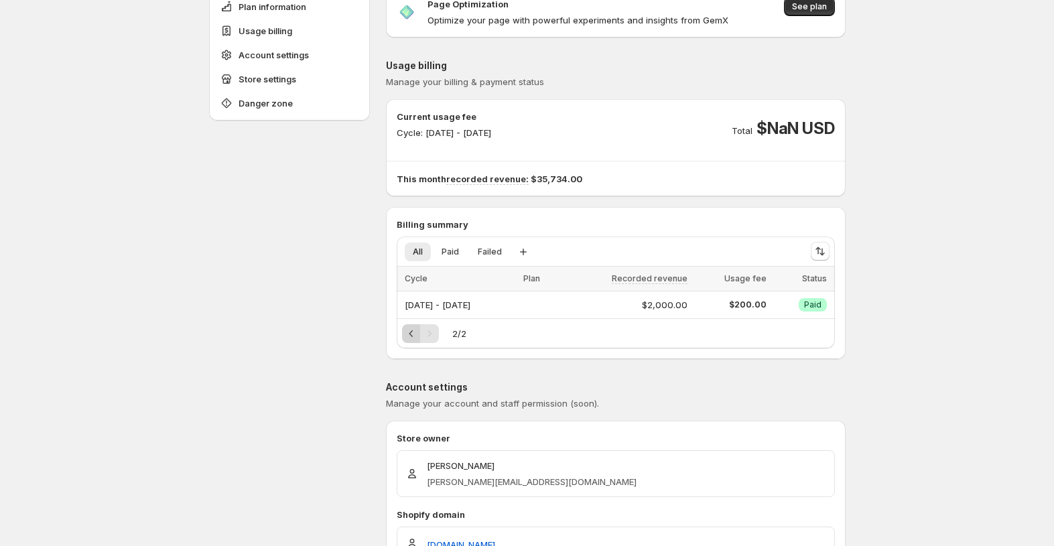
click at [416, 339] on icon "Previous" at bounding box center [411, 333] width 13 height 13
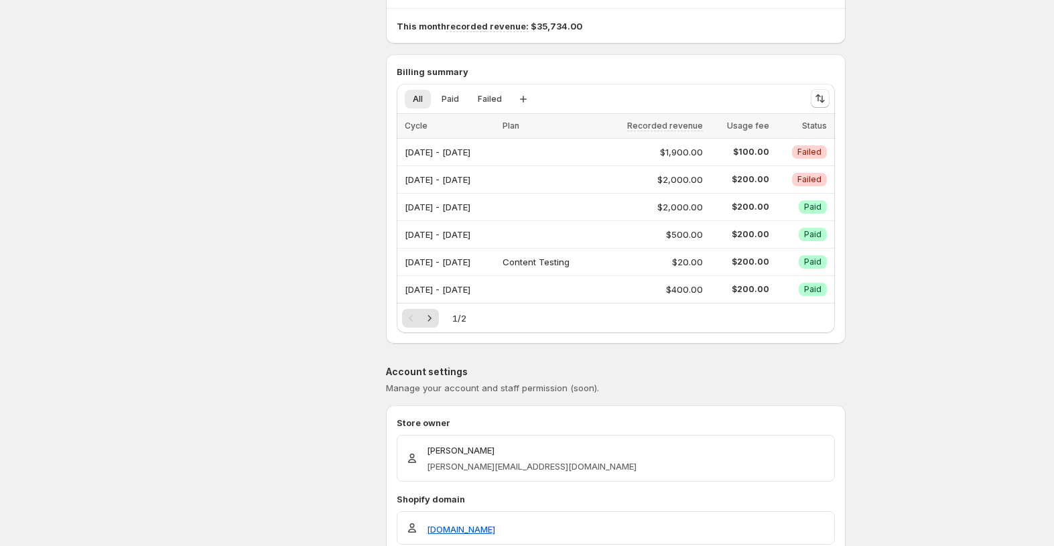
scroll to position [0, 0]
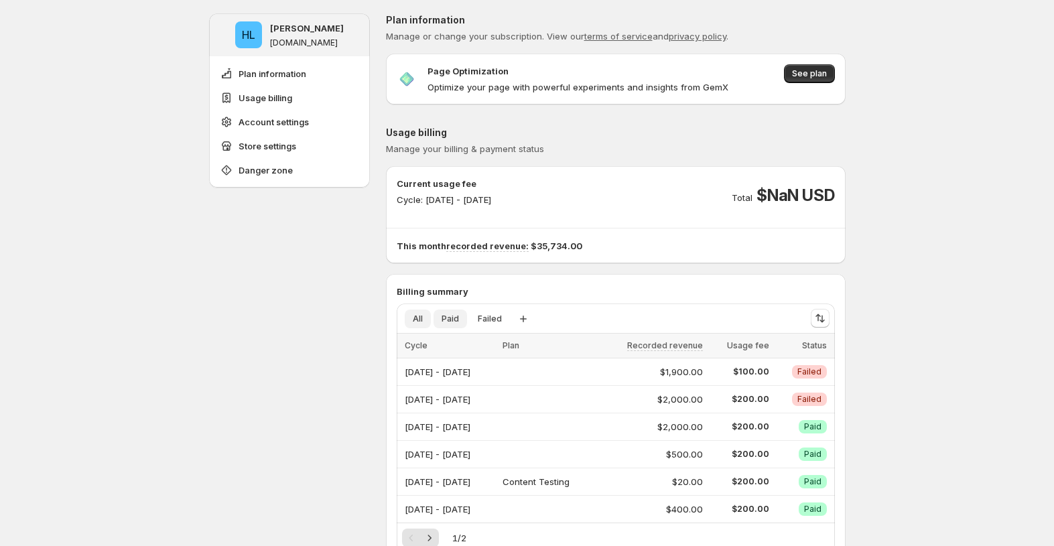
click at [466, 320] on button "Paid" at bounding box center [449, 318] width 33 height 19
click at [490, 321] on span "Failed" at bounding box center [490, 319] width 24 height 11
click at [423, 320] on span "All" at bounding box center [418, 319] width 10 height 11
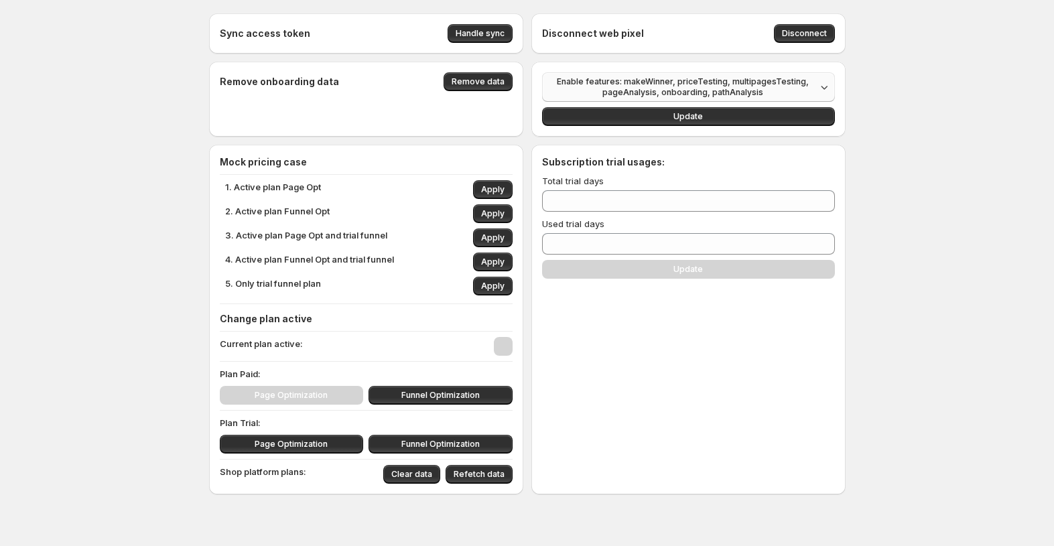
click at [689, 85] on span "Enable features: makeWinner, priceTesting, multipagesTesting, pageAnalysis, onb…" at bounding box center [683, 86] width 266 height 21
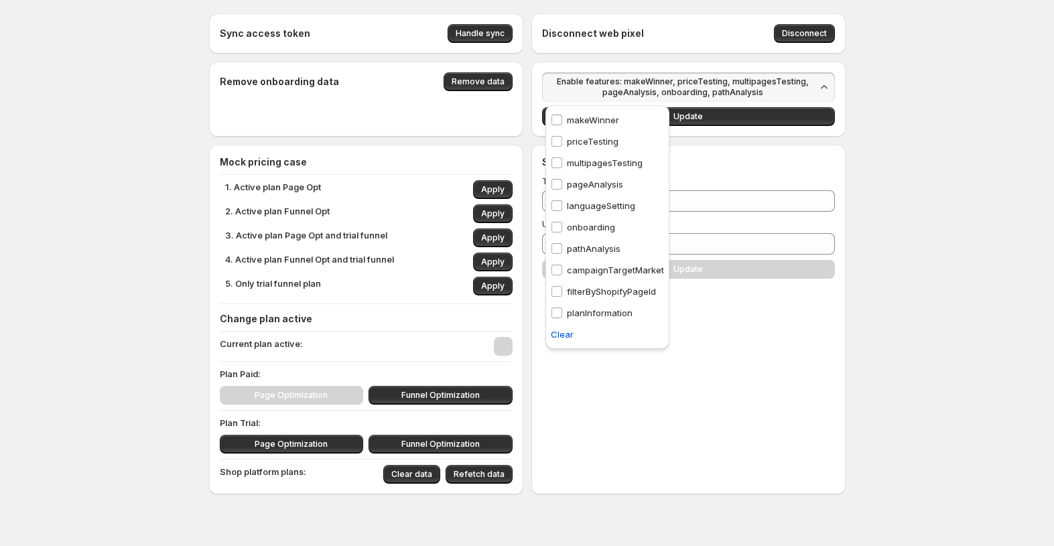
click at [687, 86] on span "Enable features: makeWinner, priceTesting, multipagesTesting, pageAnalysis, onb…" at bounding box center [683, 86] width 266 height 21
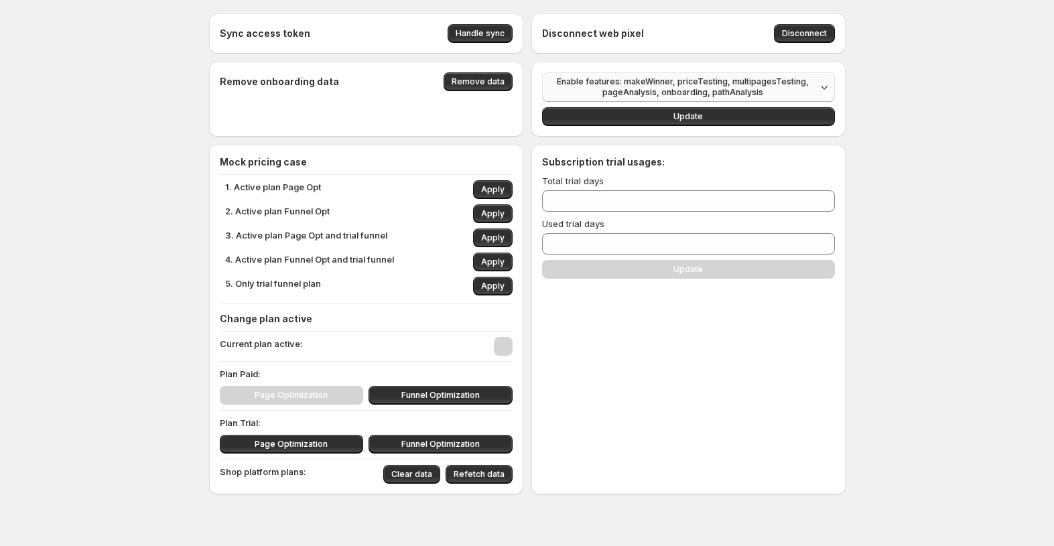
click at [726, 90] on span "Enable features: makeWinner, priceTesting, multipagesTesting, pageAnalysis, onb…" at bounding box center [683, 86] width 266 height 21
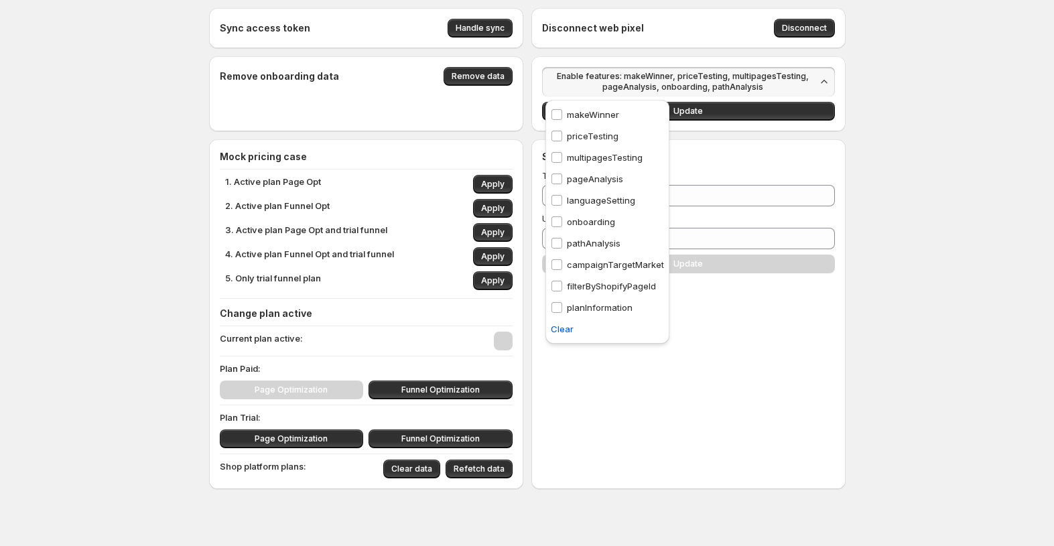
scroll to position [8, 0]
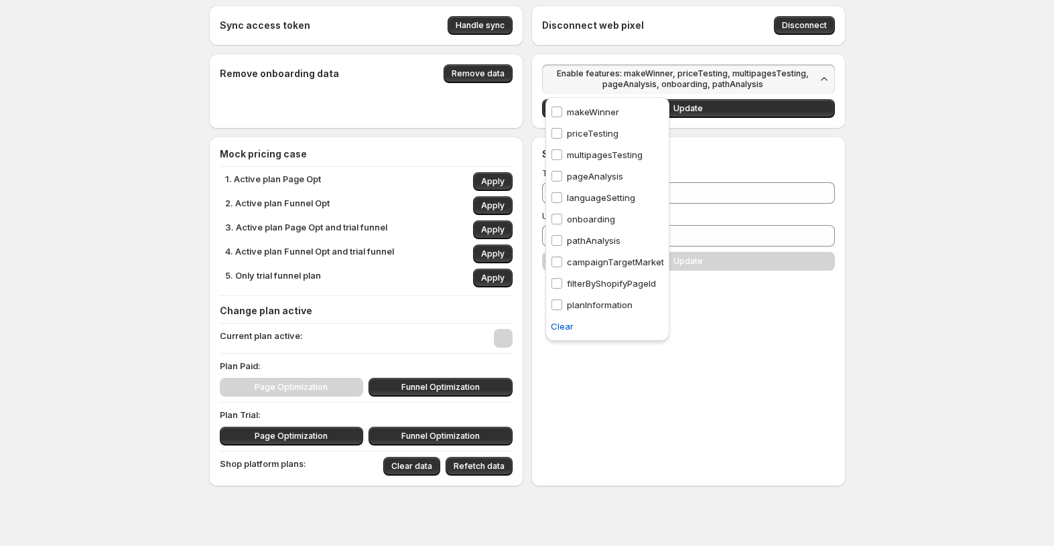
click at [872, 123] on div "Sync access token Handle sync Disconnect web pixel Disconnect Remove onboarding…" at bounding box center [527, 275] width 1054 height 567
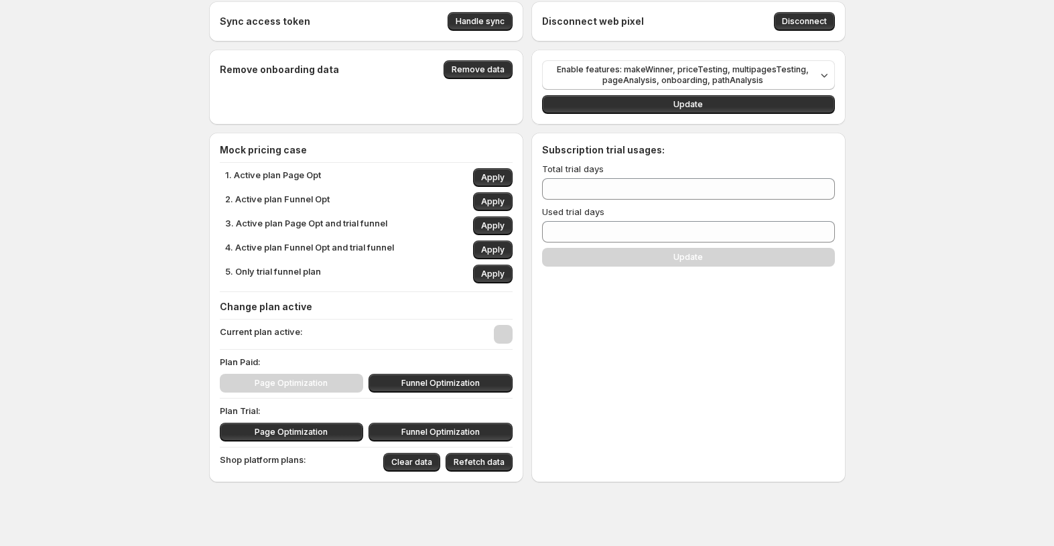
scroll to position [13, 0]
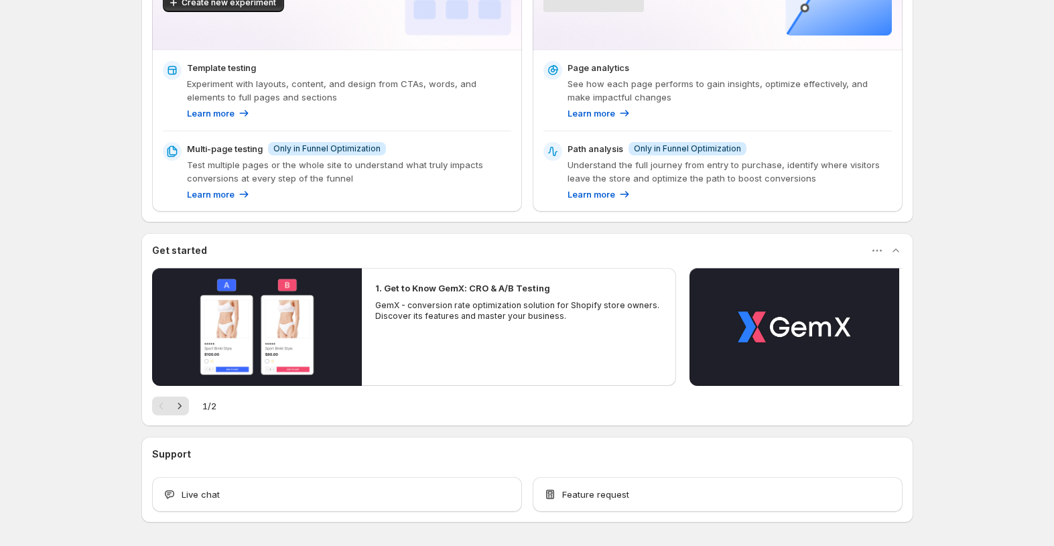
scroll to position [169, 0]
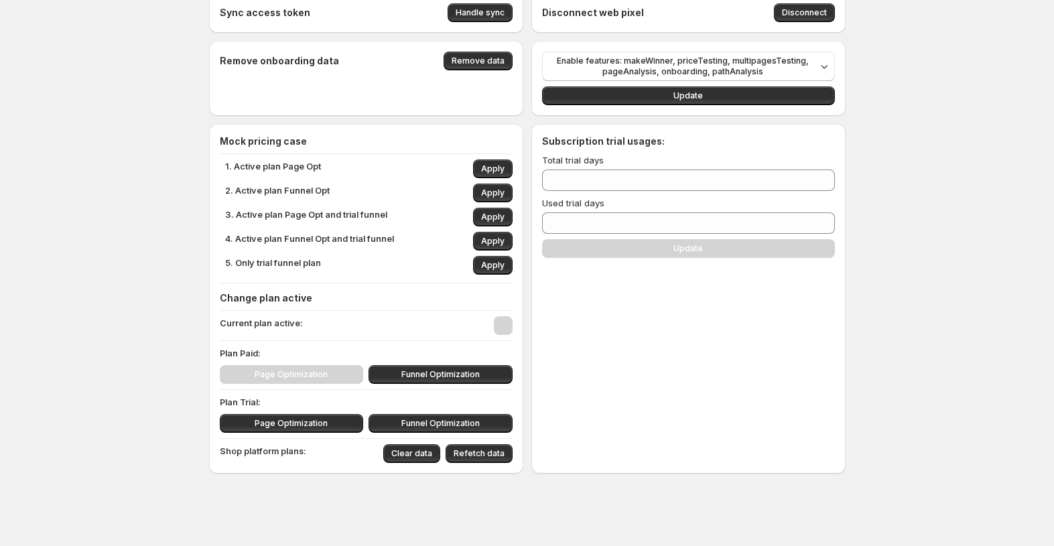
scroll to position [21, 0]
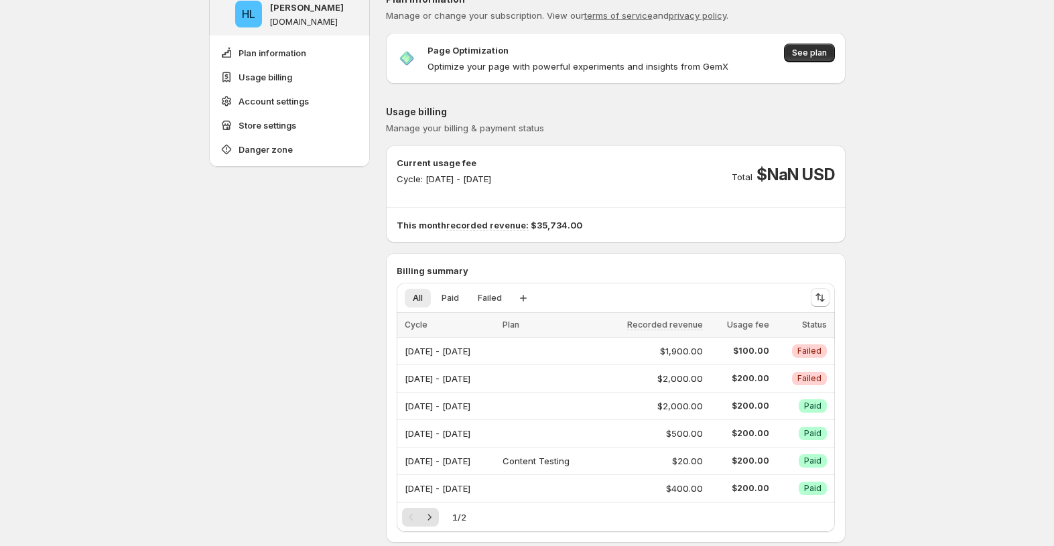
scroll to position [169, 0]
